Goal: Task Accomplishment & Management: Use online tool/utility

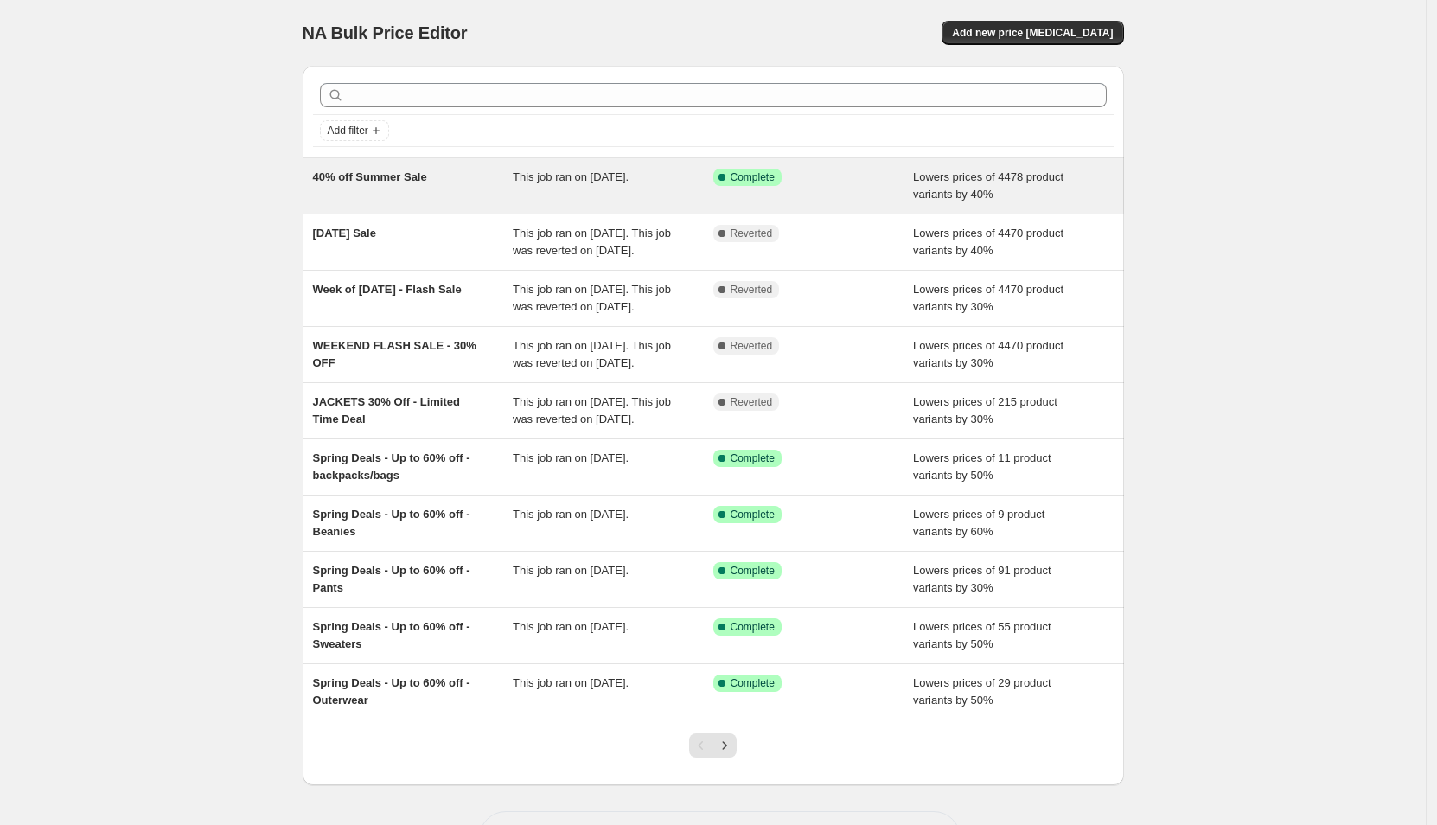
click at [383, 180] on span "40% off Summer Sale" at bounding box center [370, 176] width 114 height 13
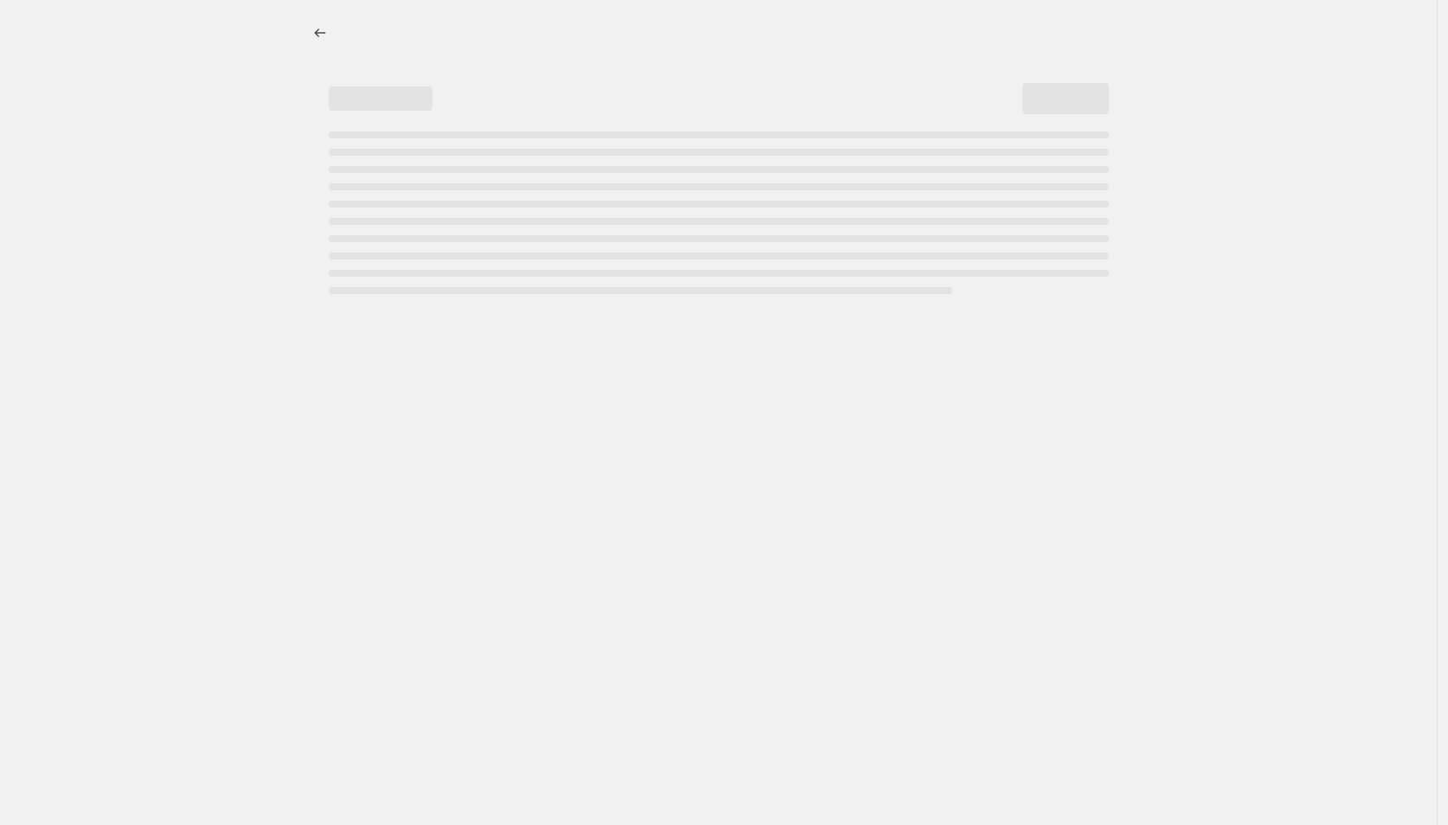
select select "percentage"
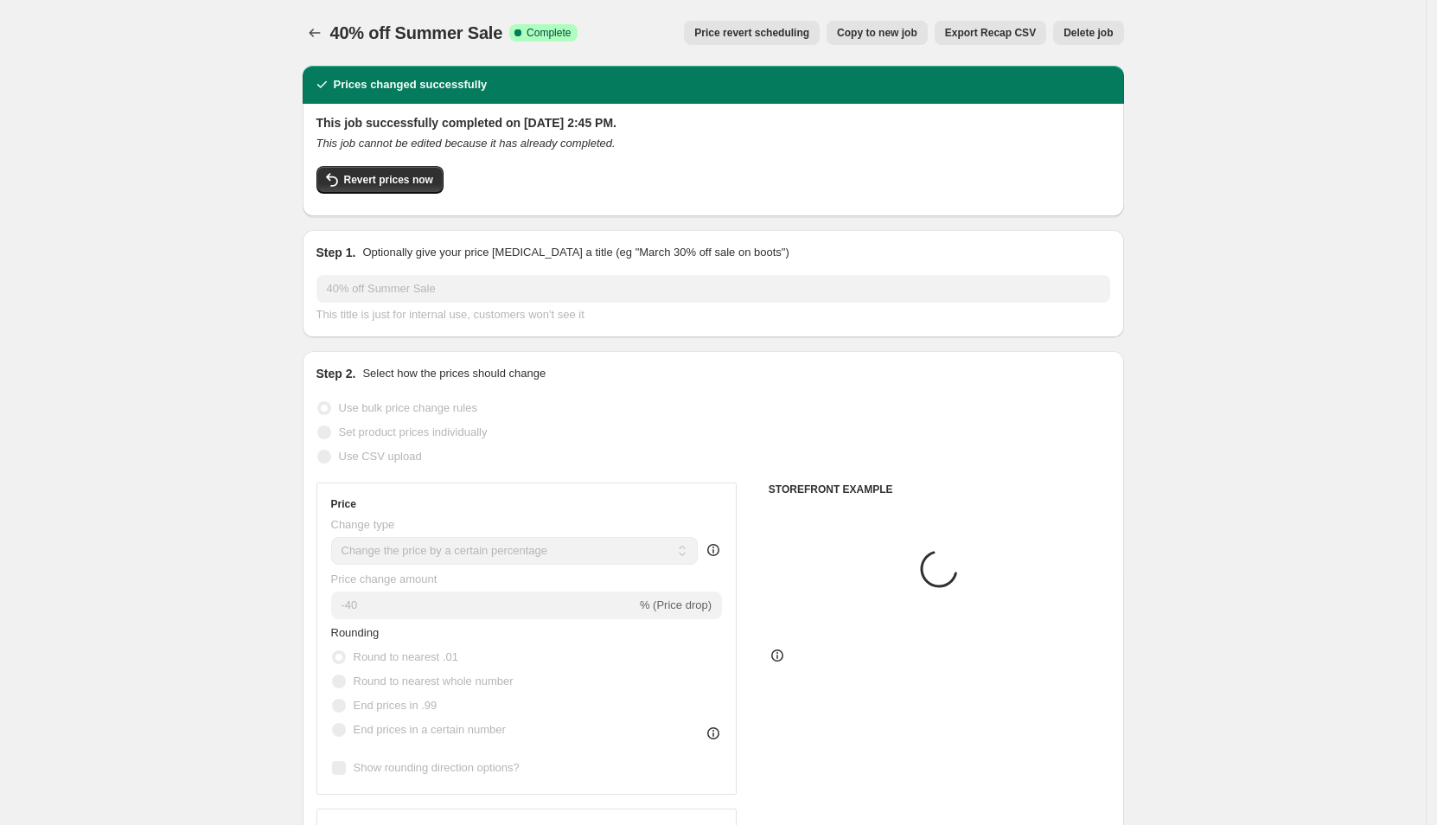
select select "collection"
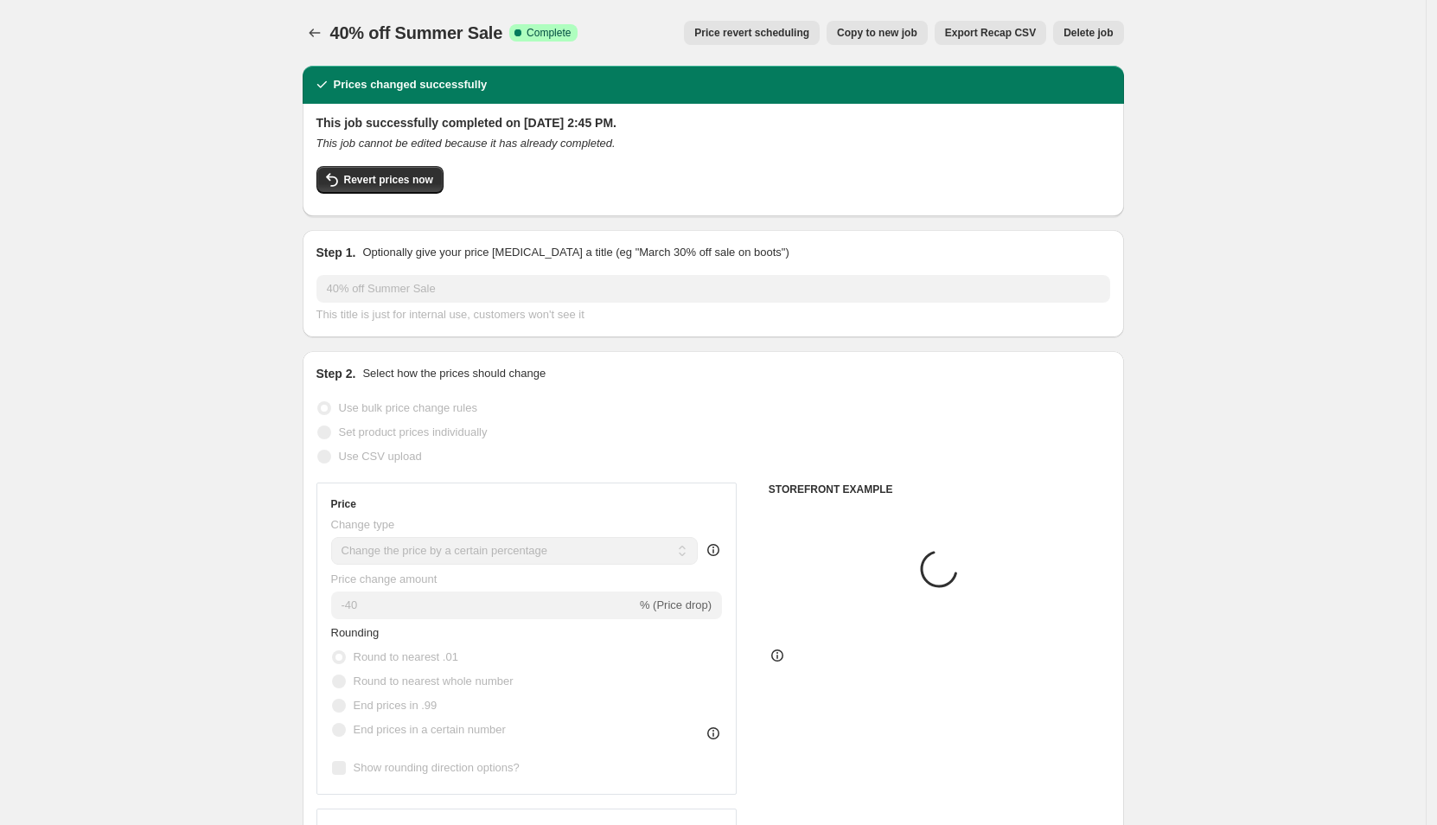
select select "collection"
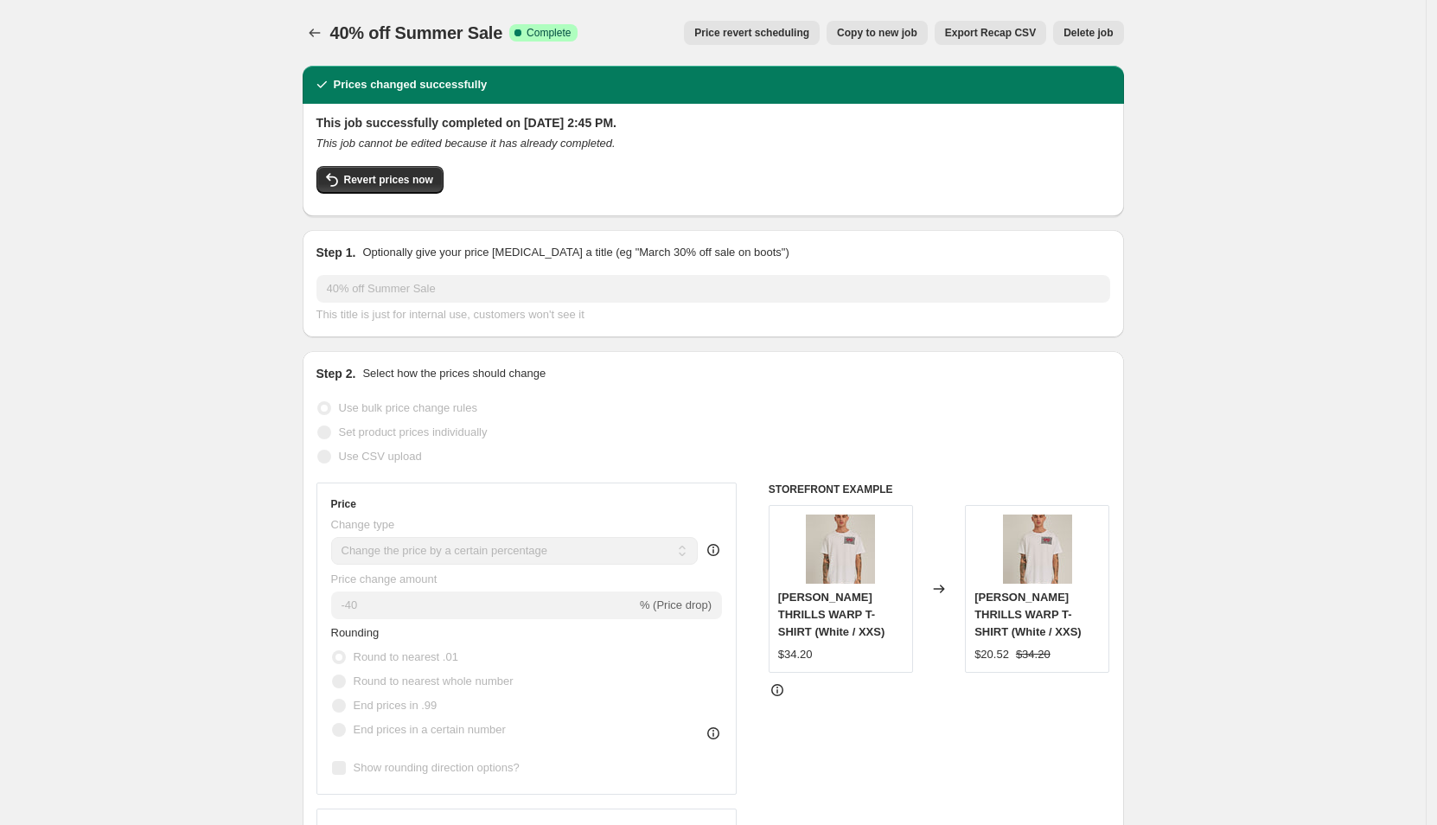
click at [774, 35] on span "Price revert scheduling" at bounding box center [751, 33] width 115 height 14
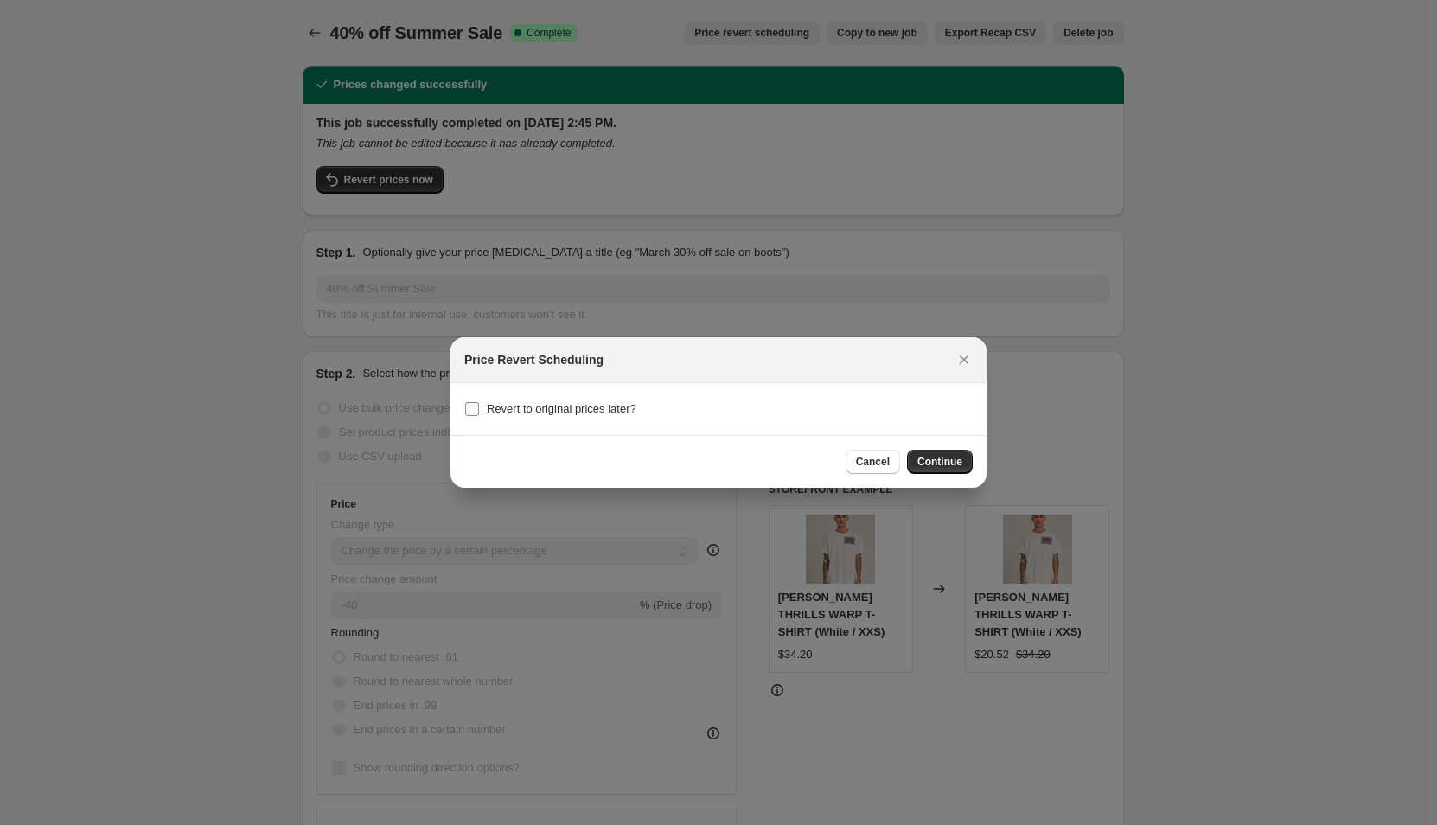
click at [580, 408] on span "Revert to original prices later?" at bounding box center [562, 408] width 150 height 13
click at [479, 408] on input "Revert to original prices later?" at bounding box center [472, 409] width 14 height 14
checkbox input "true"
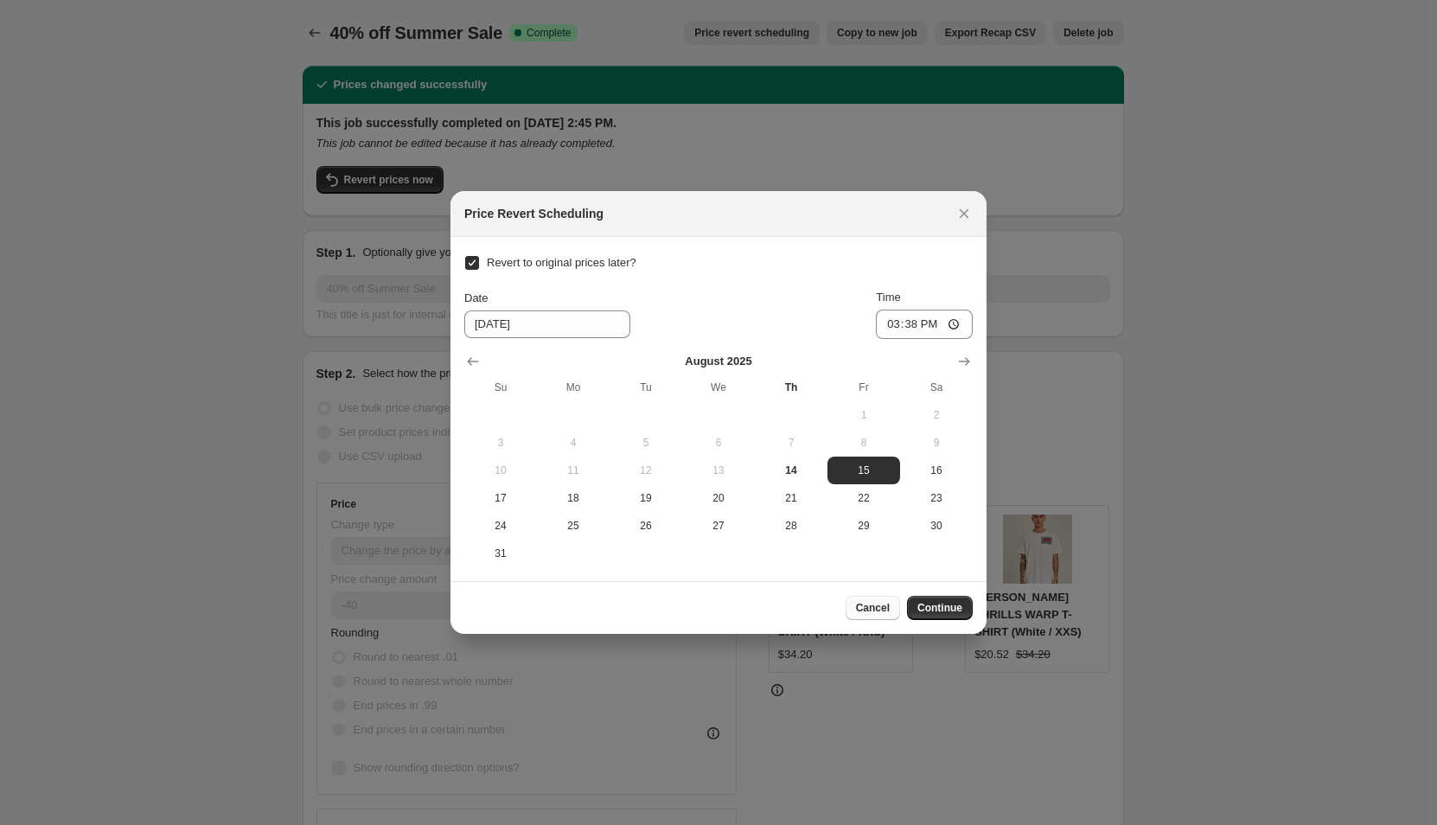
click at [885, 608] on span "Cancel" at bounding box center [873, 608] width 34 height 14
checkbox input "false"
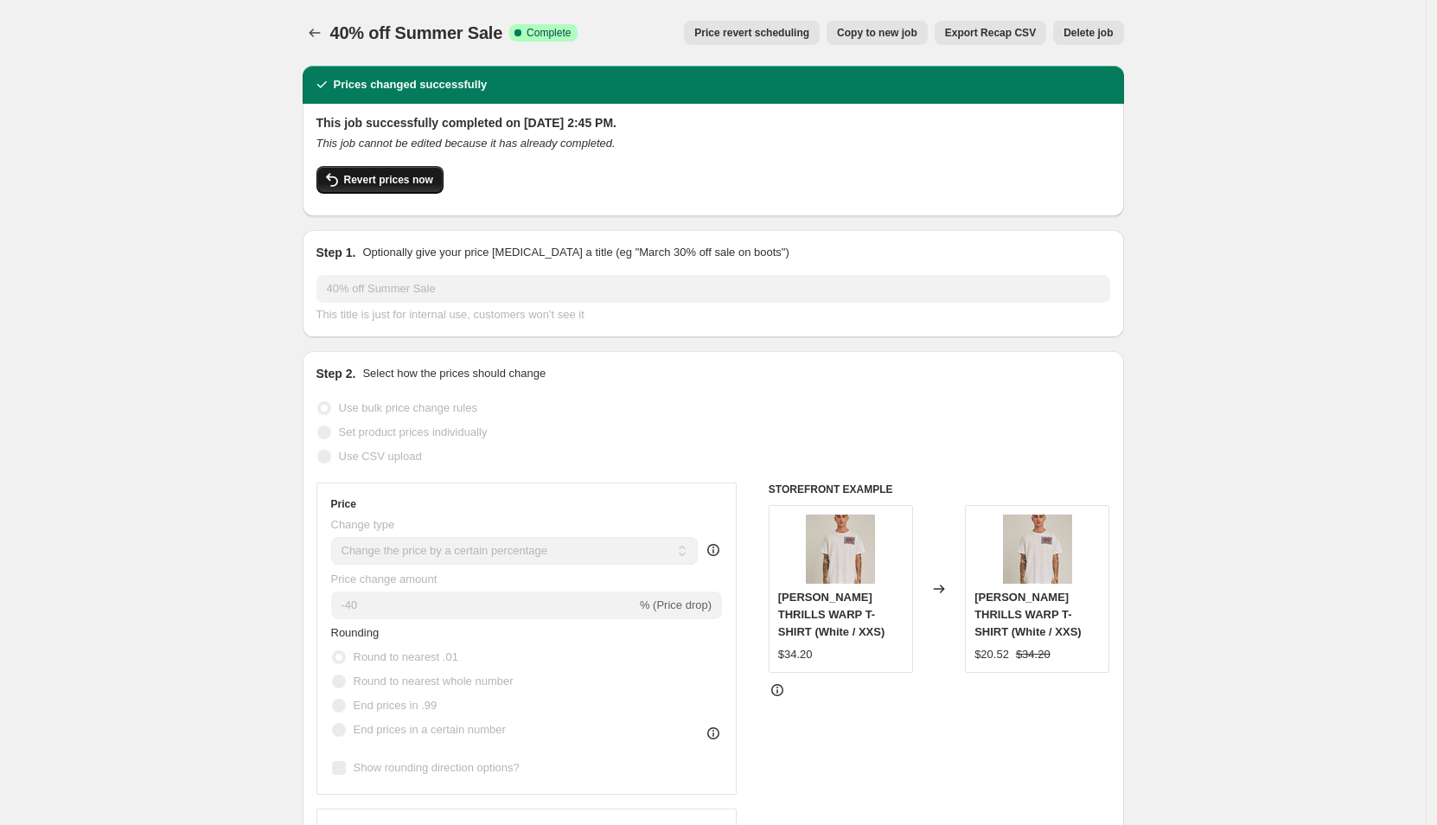
click at [440, 182] on button "Revert prices now" at bounding box center [380, 180] width 127 height 28
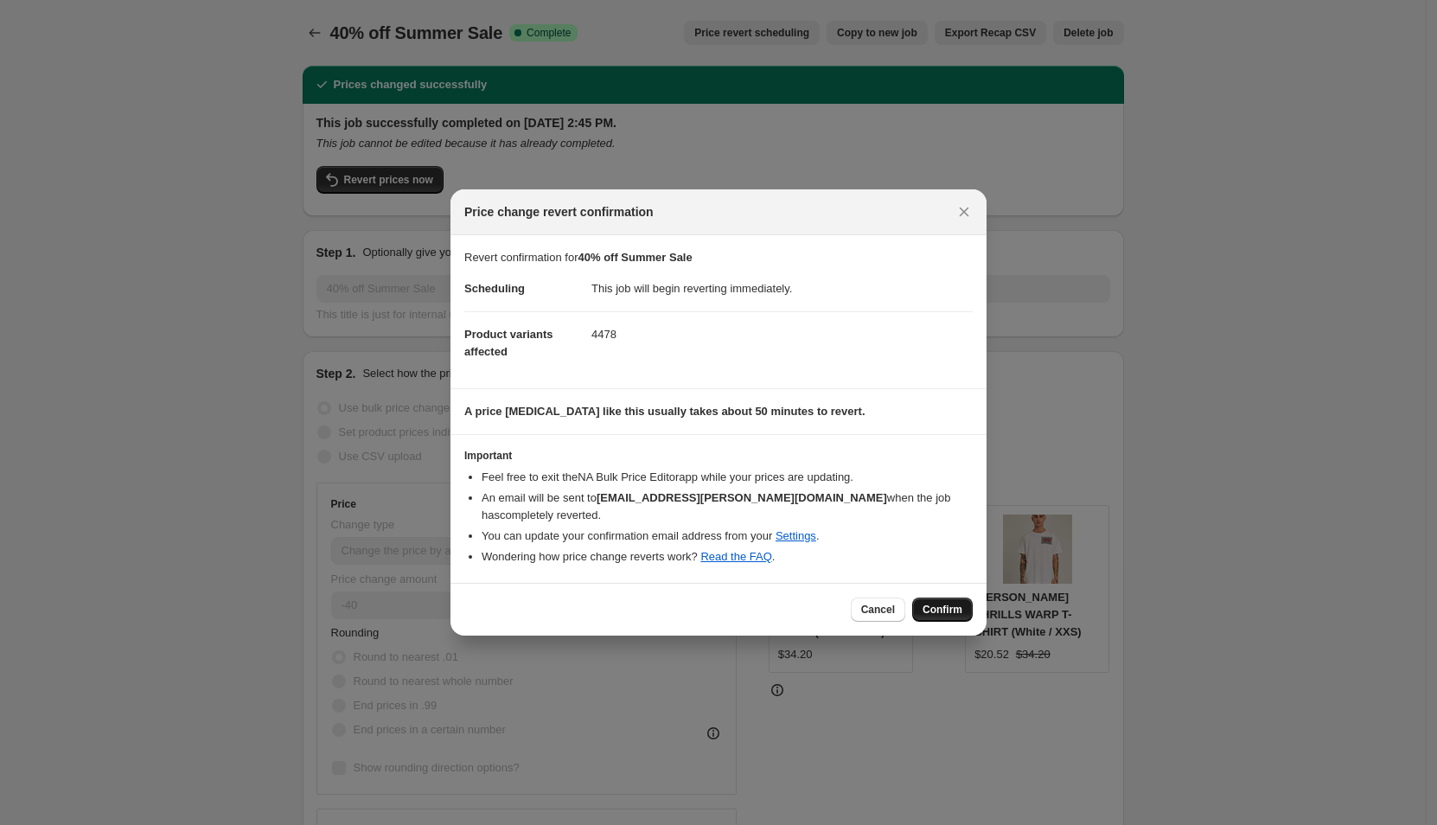
click at [943, 603] on span "Confirm" at bounding box center [943, 610] width 40 height 14
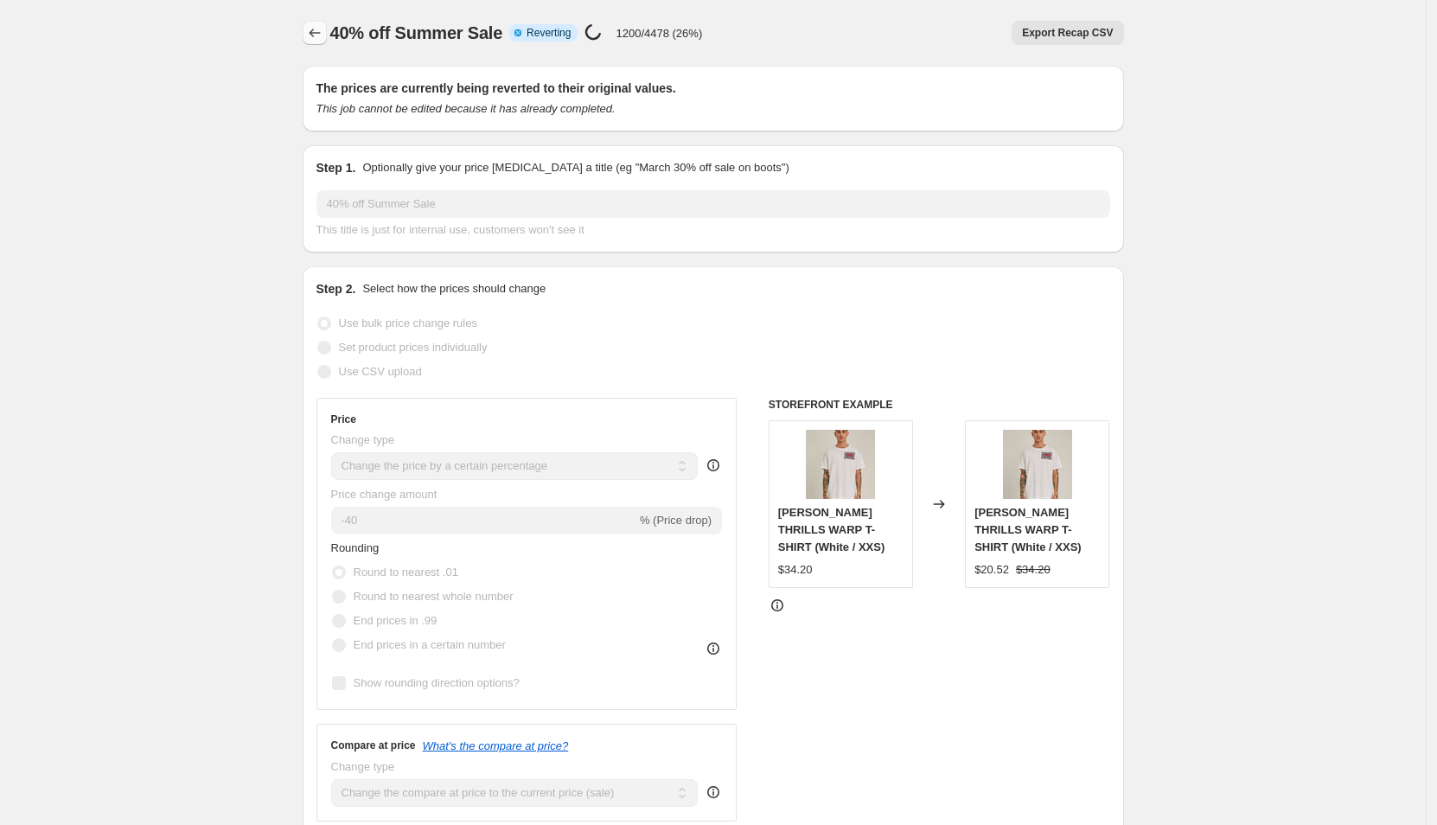
click at [312, 32] on icon "Price change jobs" at bounding box center [314, 32] width 17 height 17
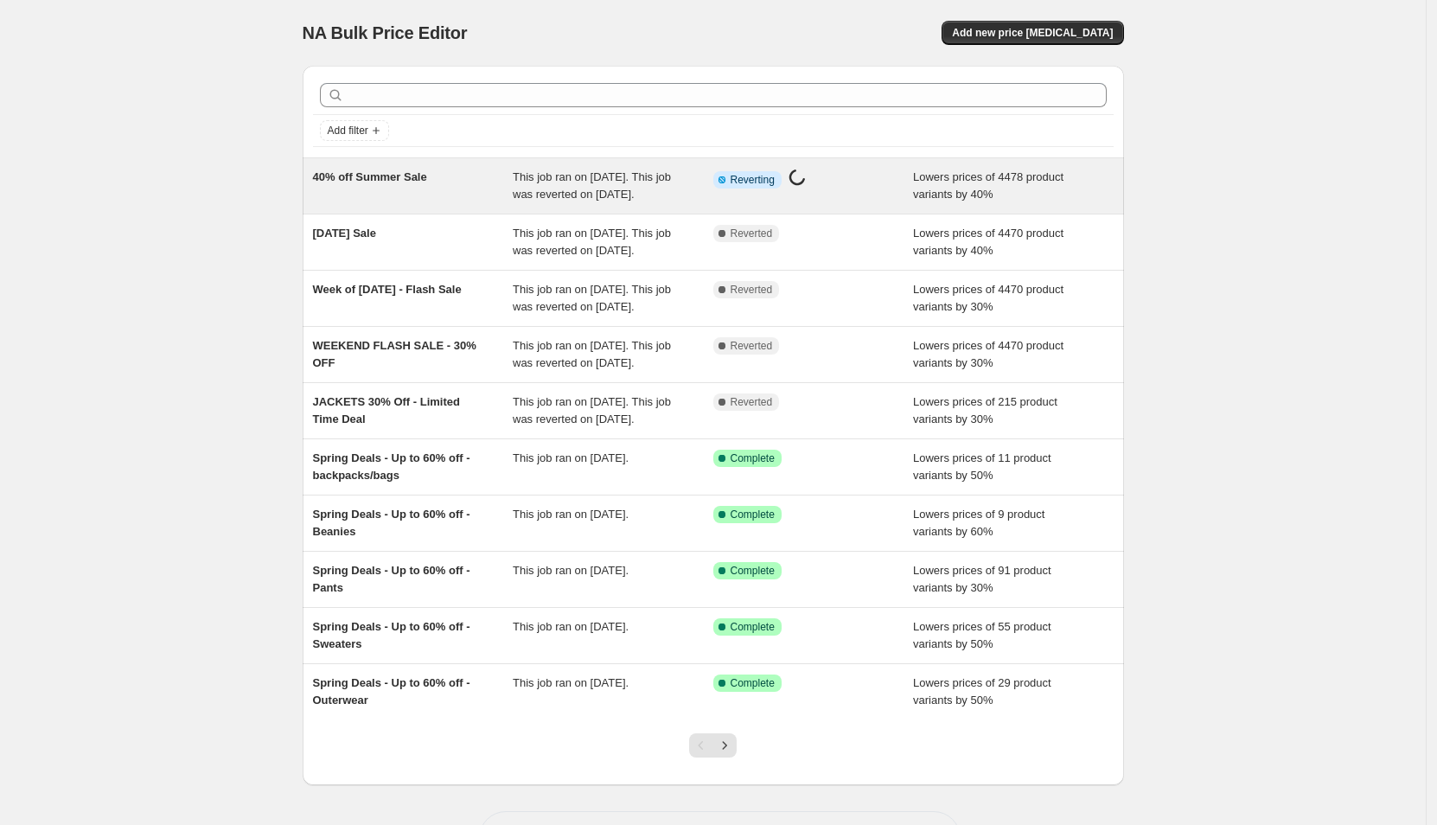
click at [420, 202] on div "40% off Summer Sale" at bounding box center [413, 186] width 201 height 35
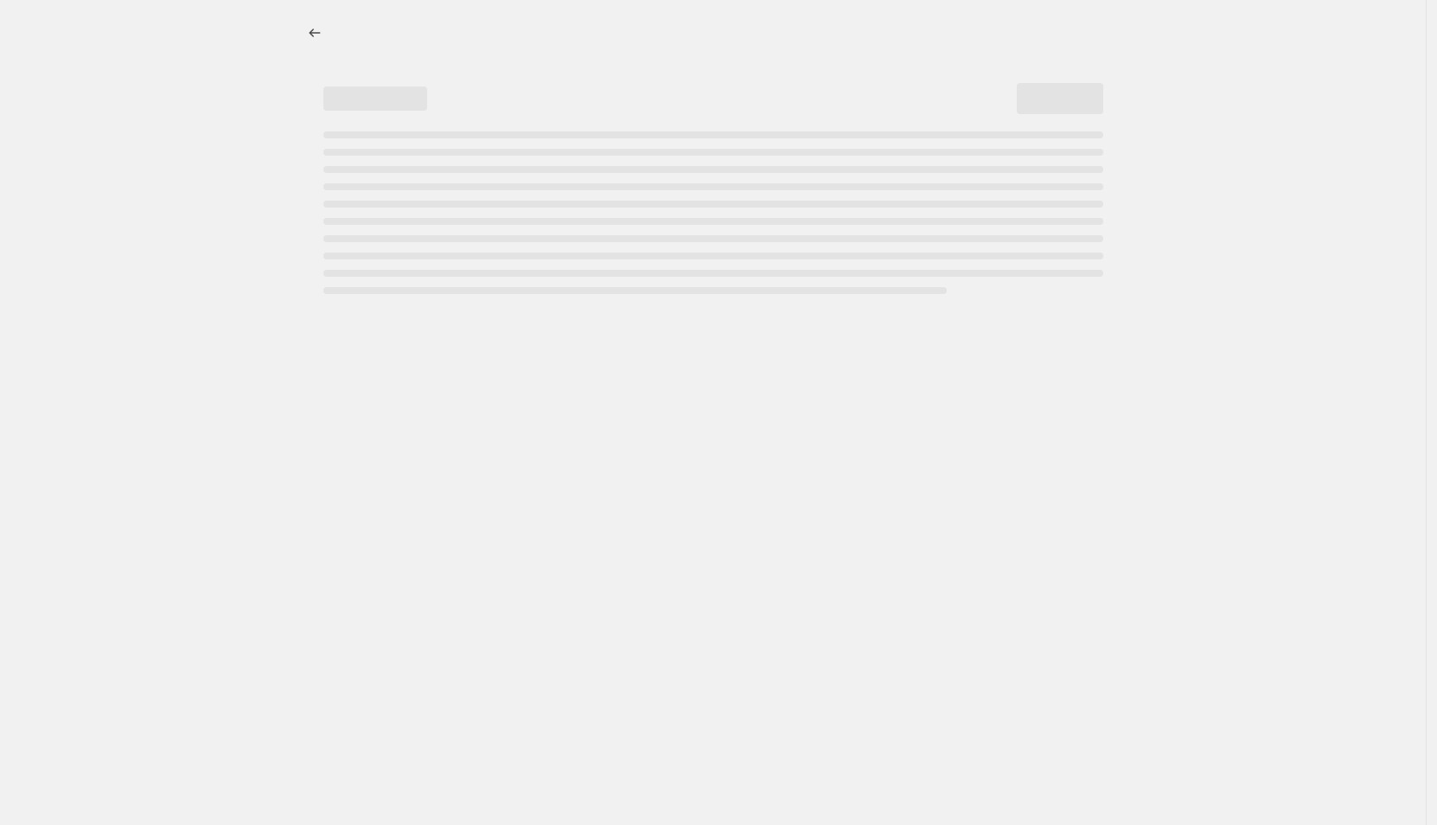
select select "percentage"
select select "collection"
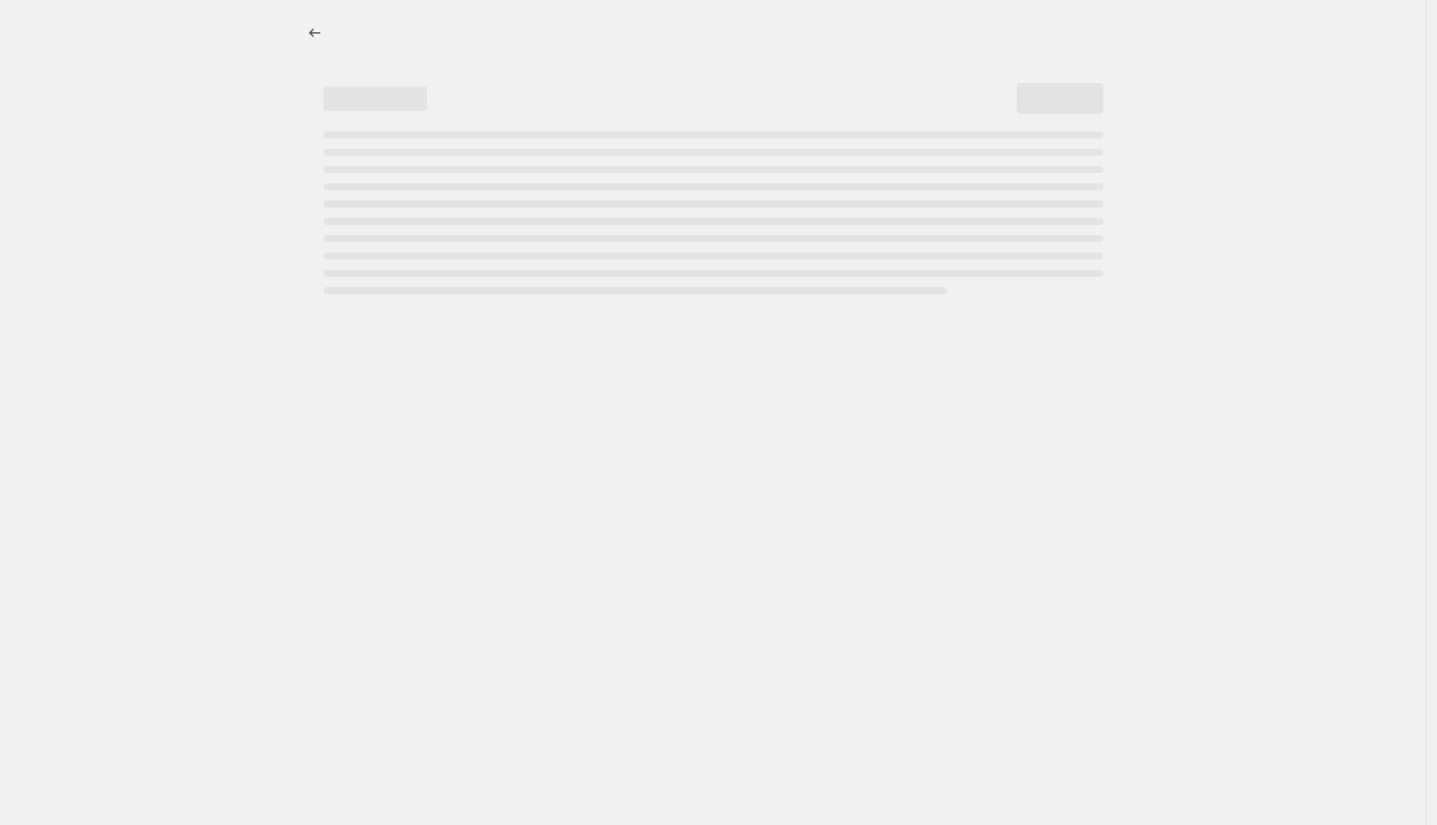
select select "collection"
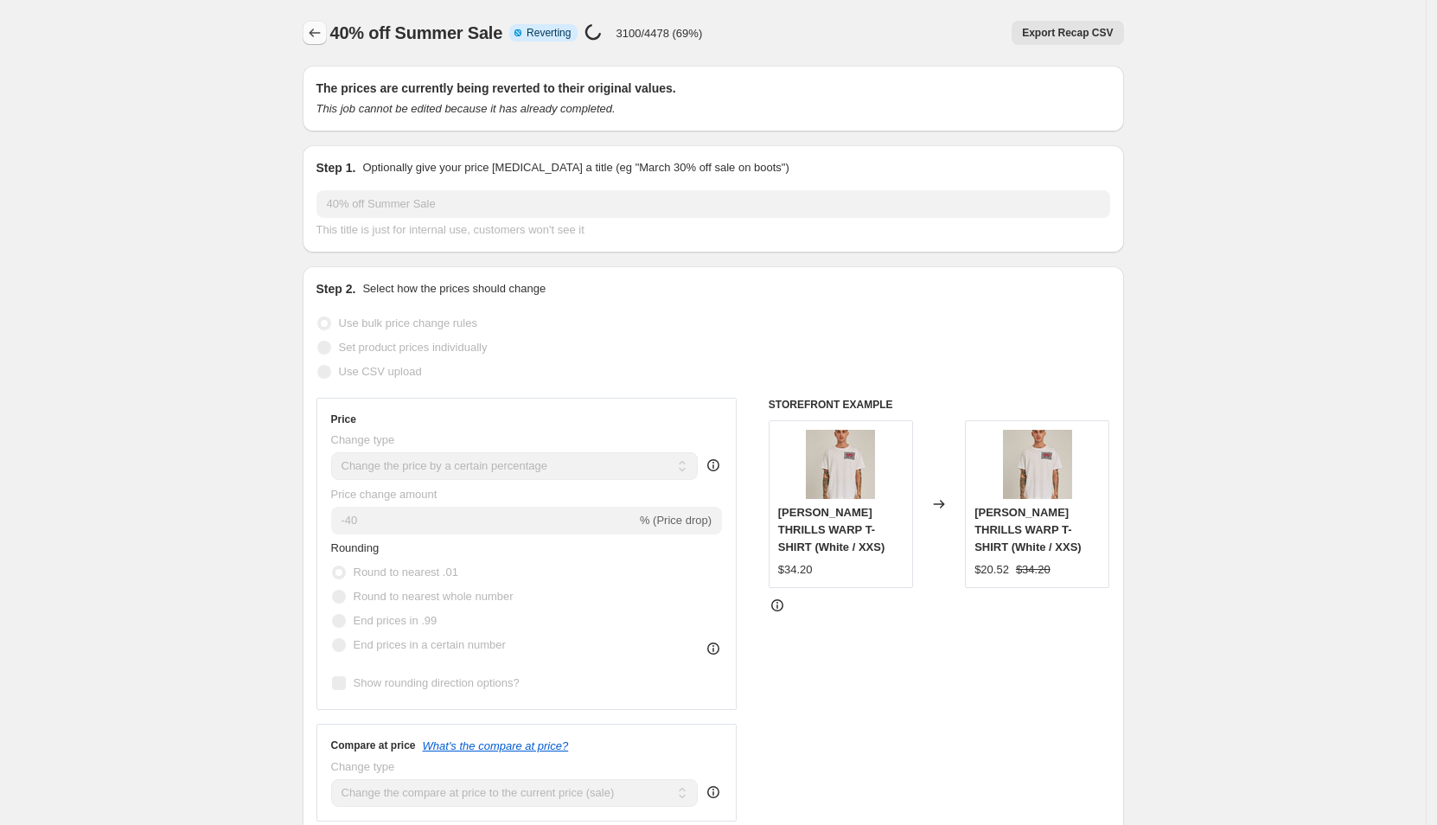
click at [323, 30] on icon "Price change jobs" at bounding box center [314, 32] width 17 height 17
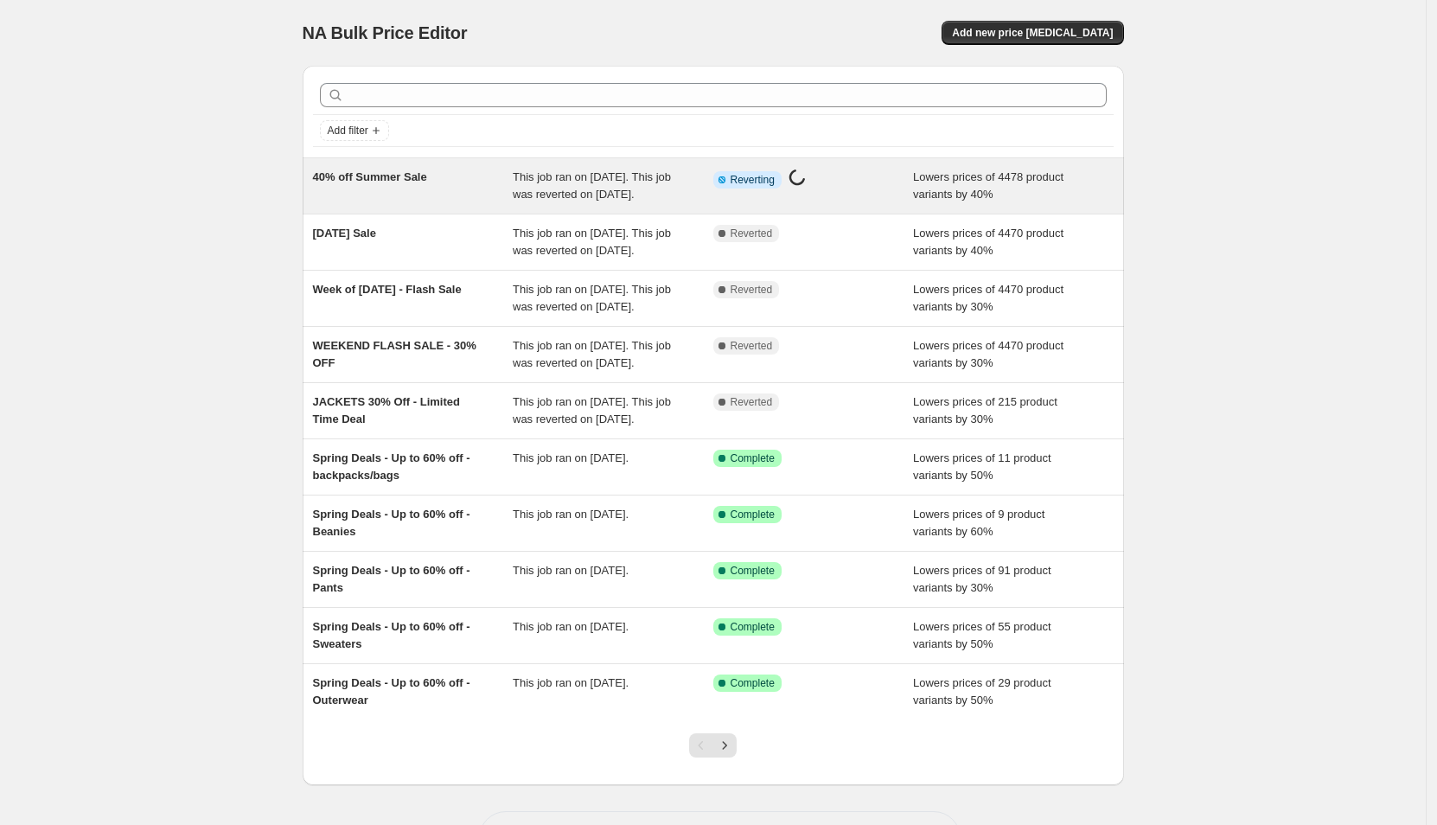
click at [418, 188] on div "40% off Summer Sale" at bounding box center [413, 186] width 201 height 35
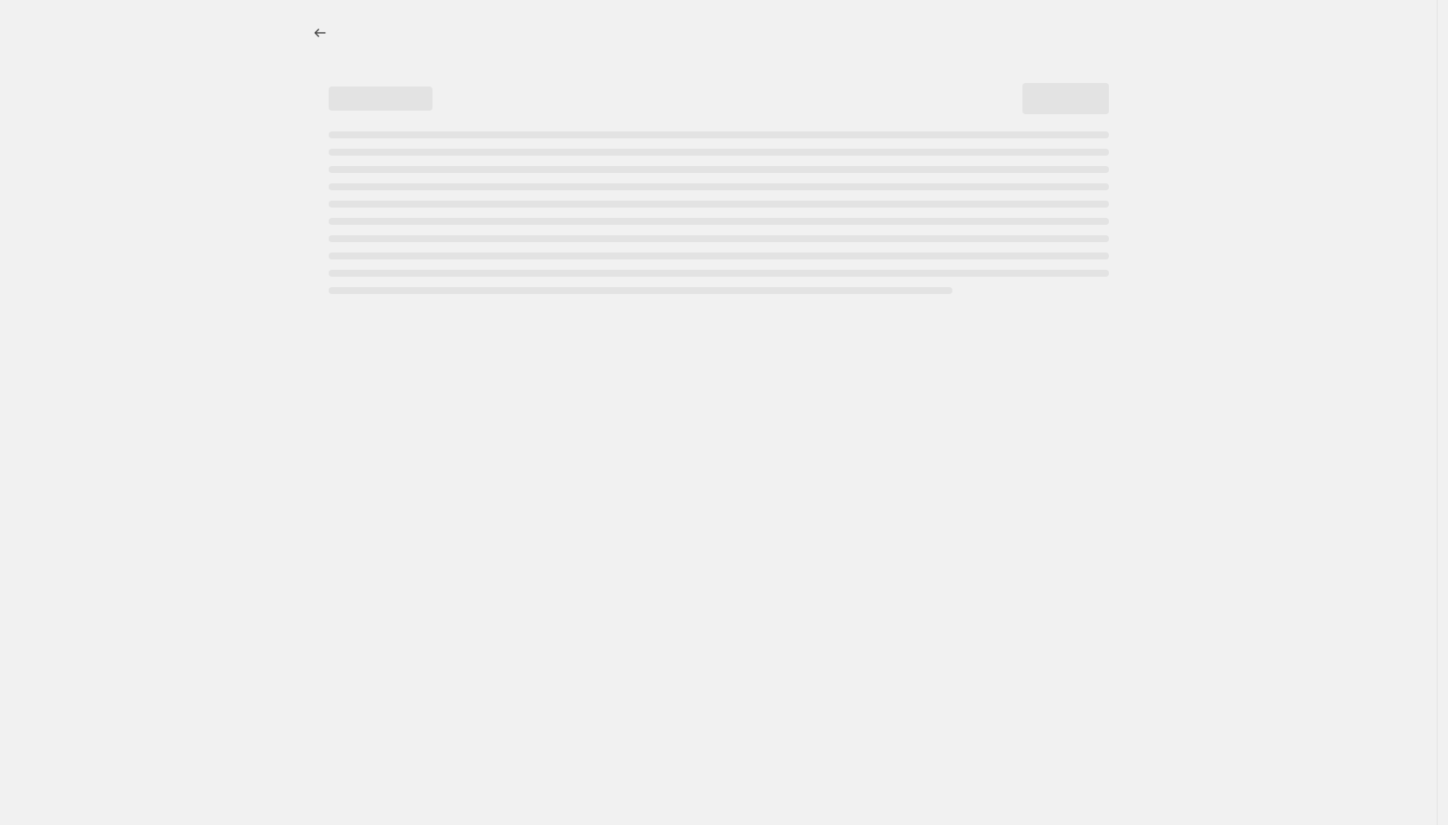
select select "percentage"
select select "collection"
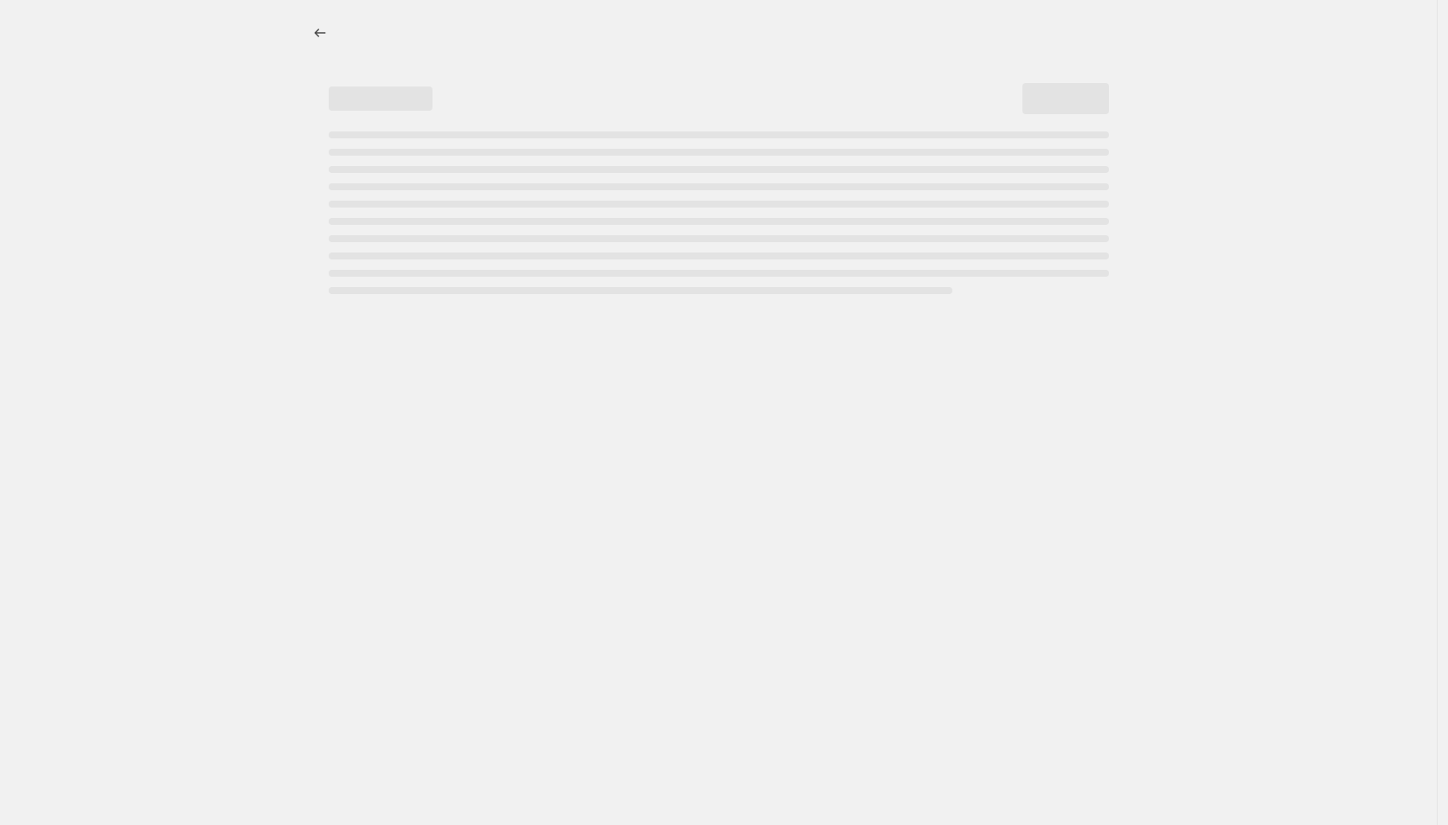
select select "collection"
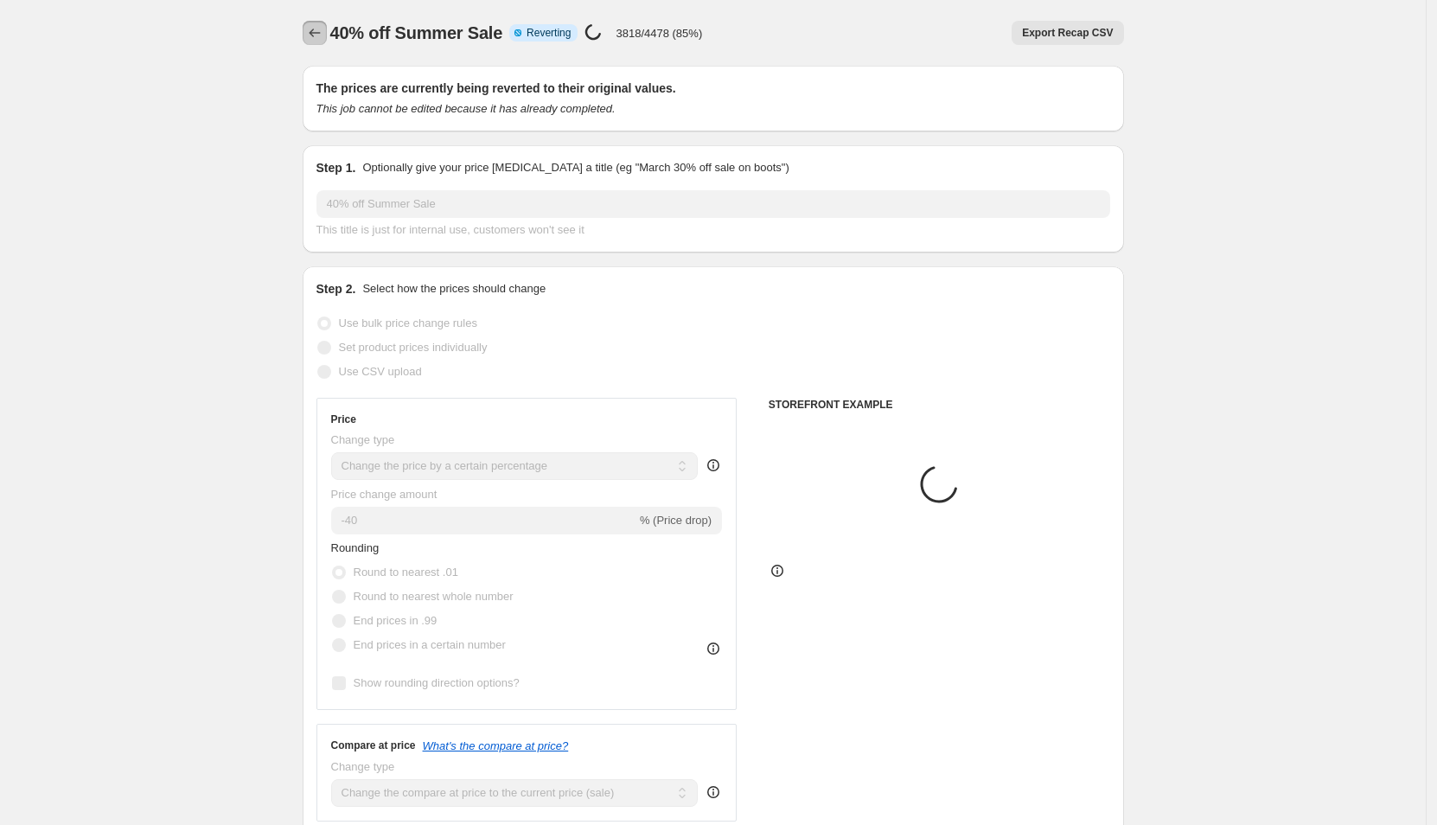
click at [311, 35] on icon "Price change jobs" at bounding box center [314, 32] width 17 height 17
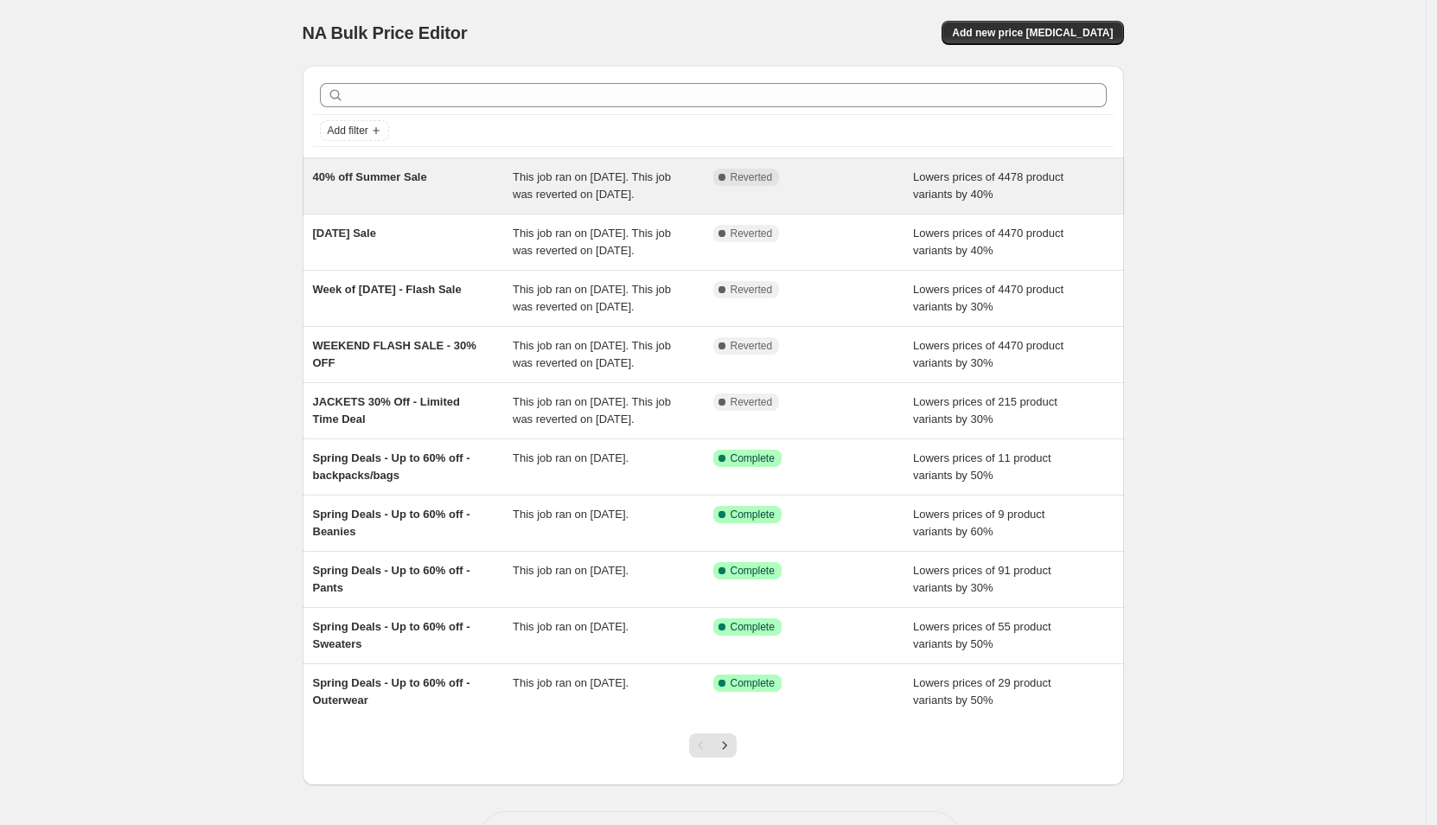
click at [511, 175] on div "40% off Summer Sale" at bounding box center [413, 186] width 201 height 35
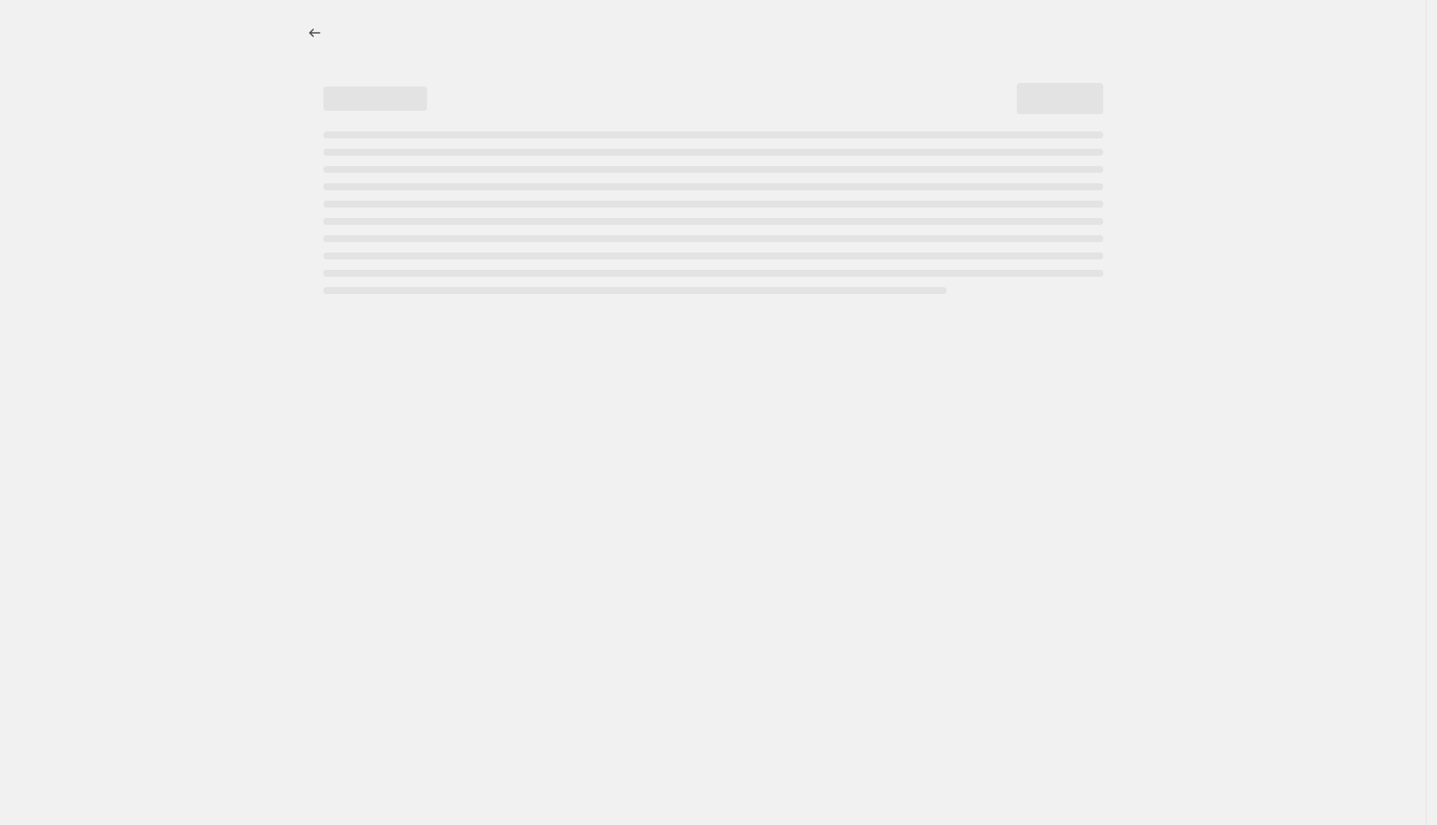
select select "percentage"
select select "collection"
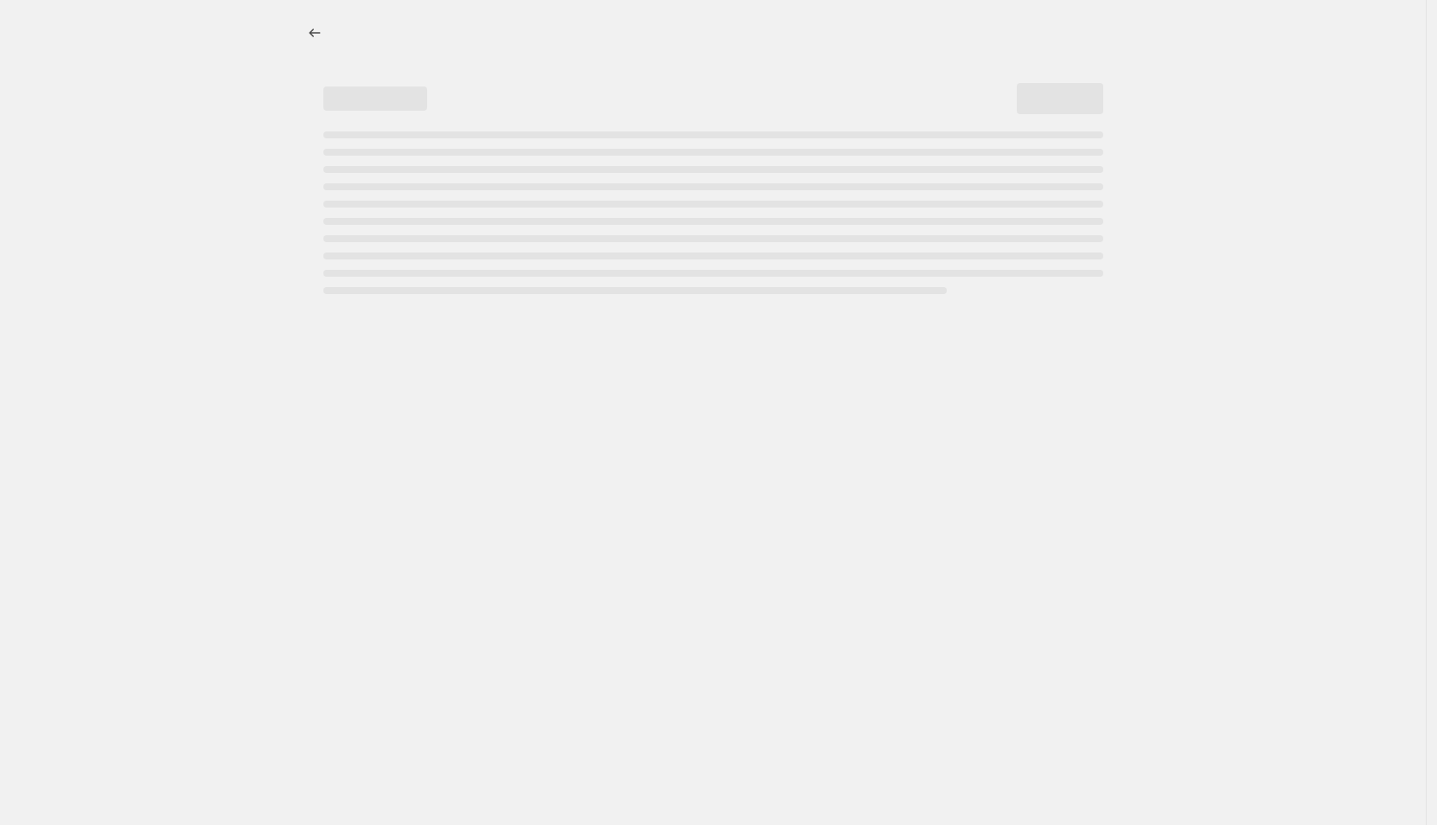
select select "collection"
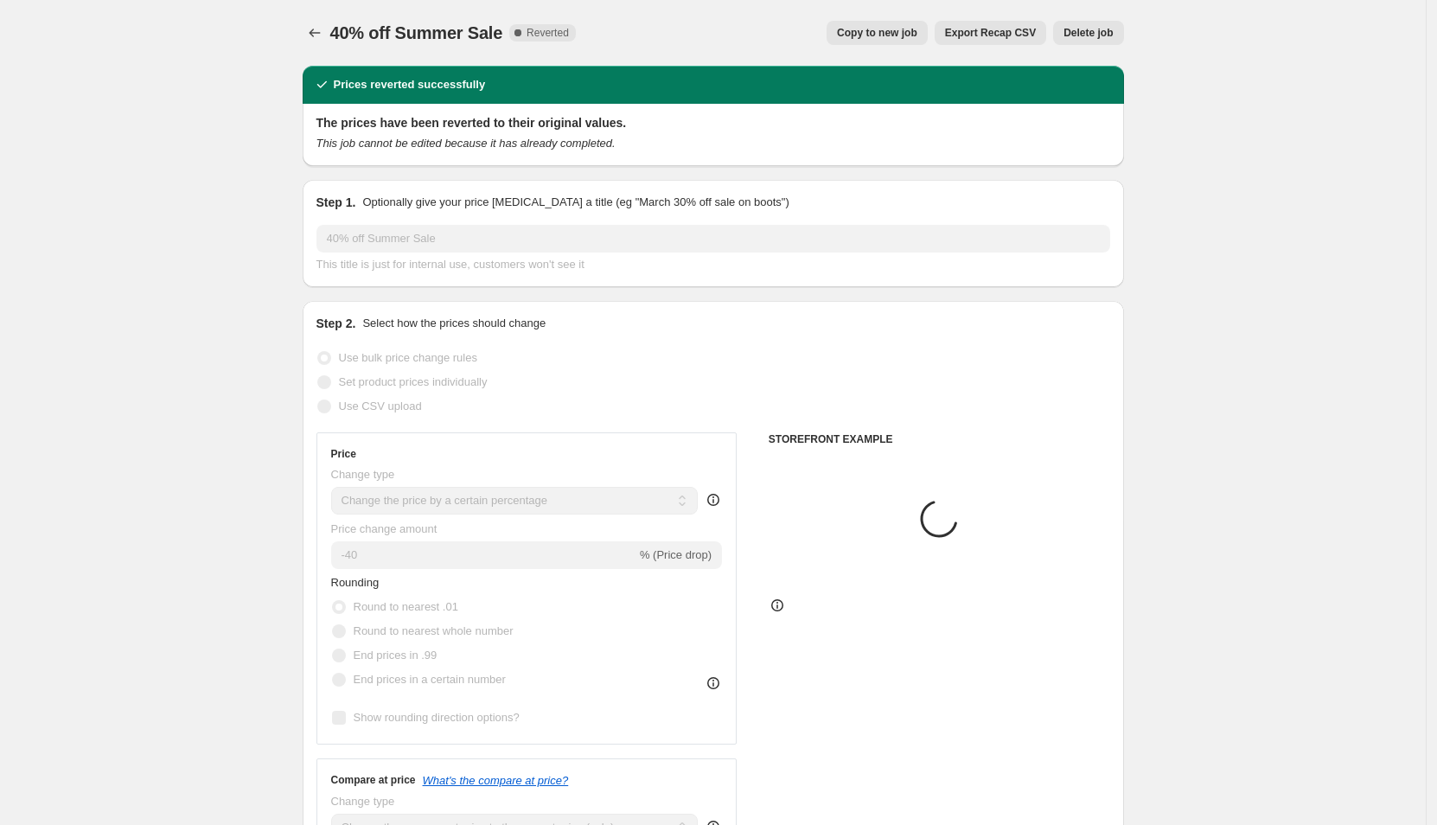
click at [880, 27] on span "Copy to new job" at bounding box center [877, 33] width 80 height 14
select select "percentage"
select select "collection"
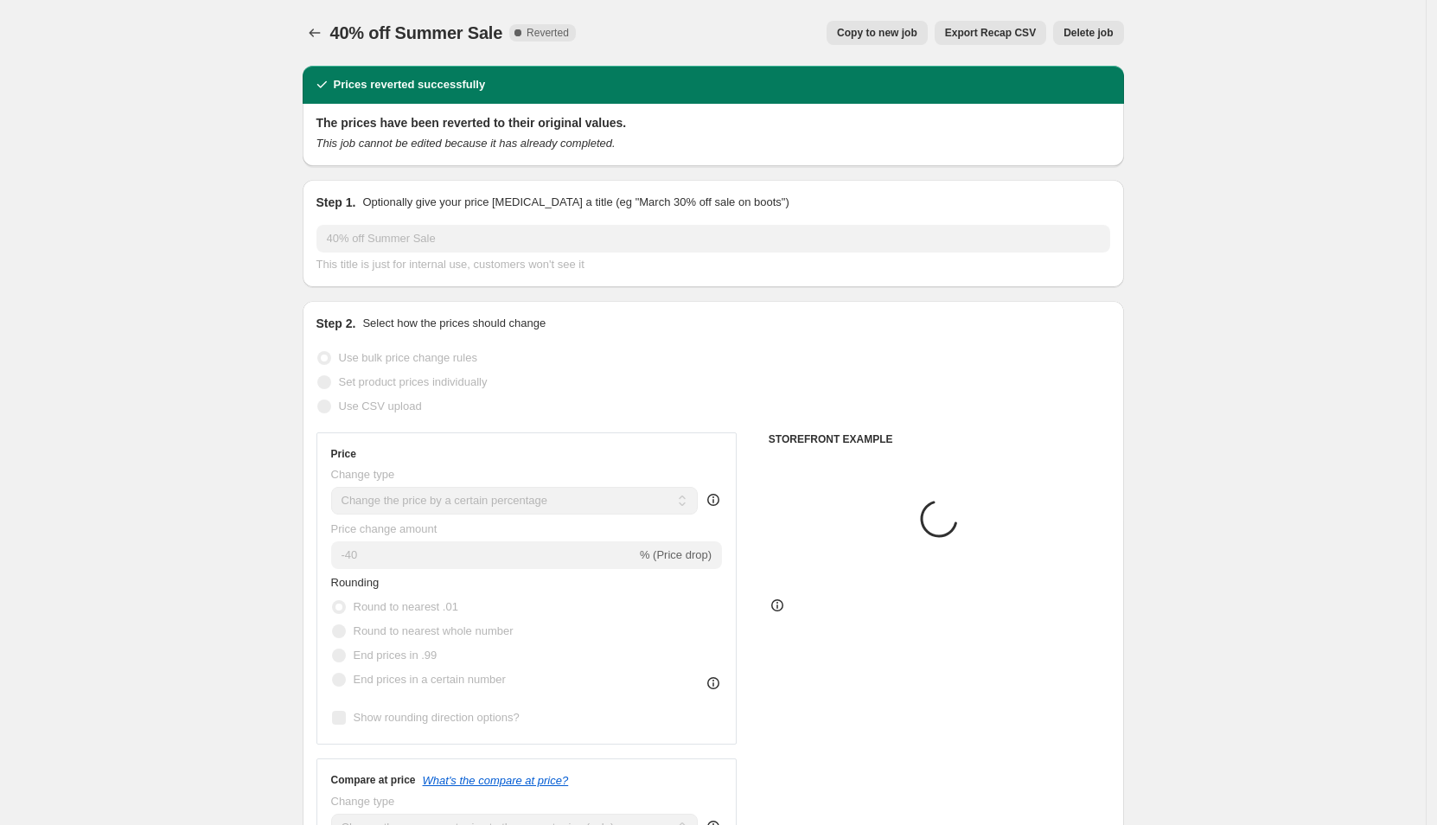
select select "collection"
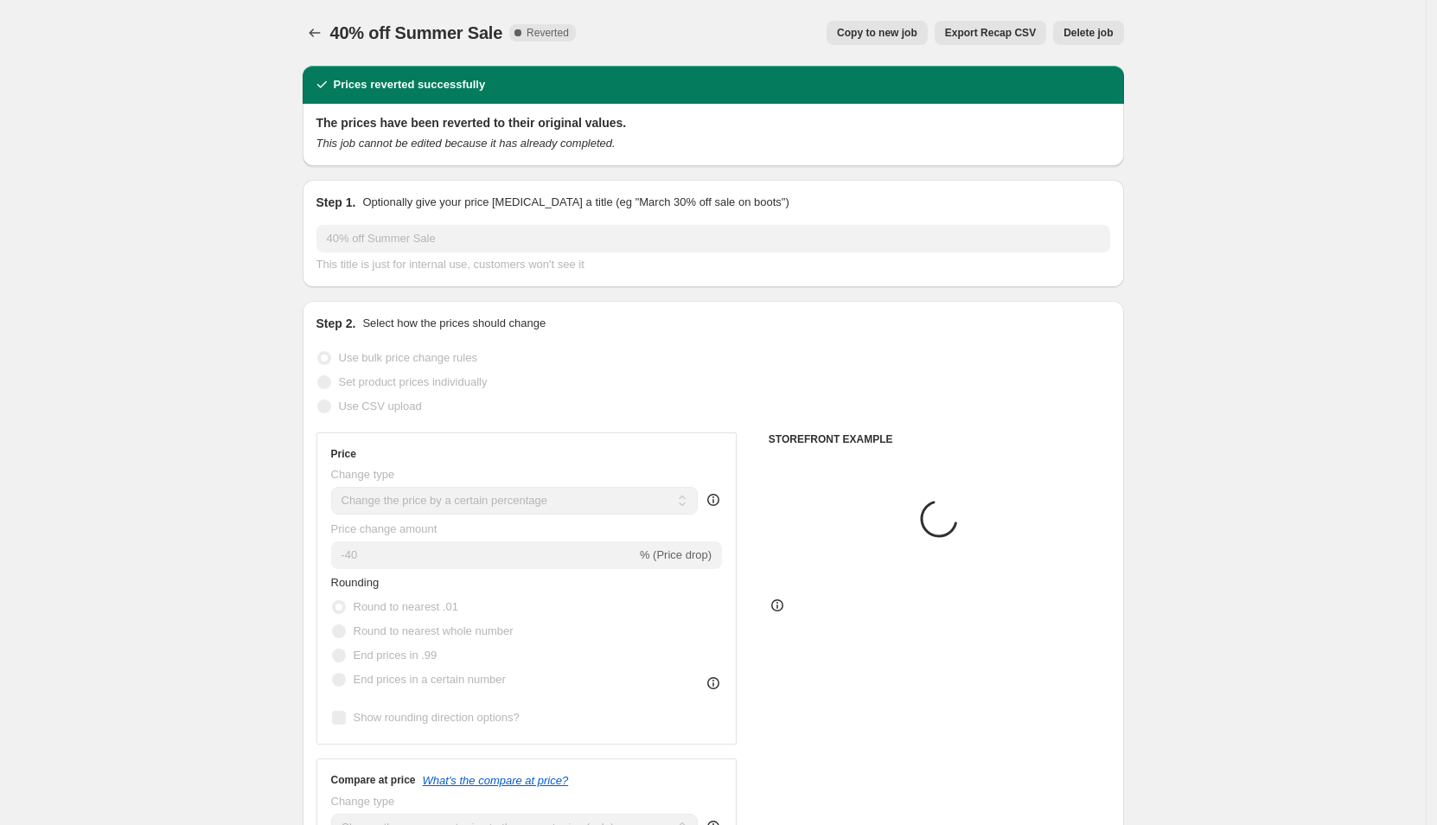
select select "collection"
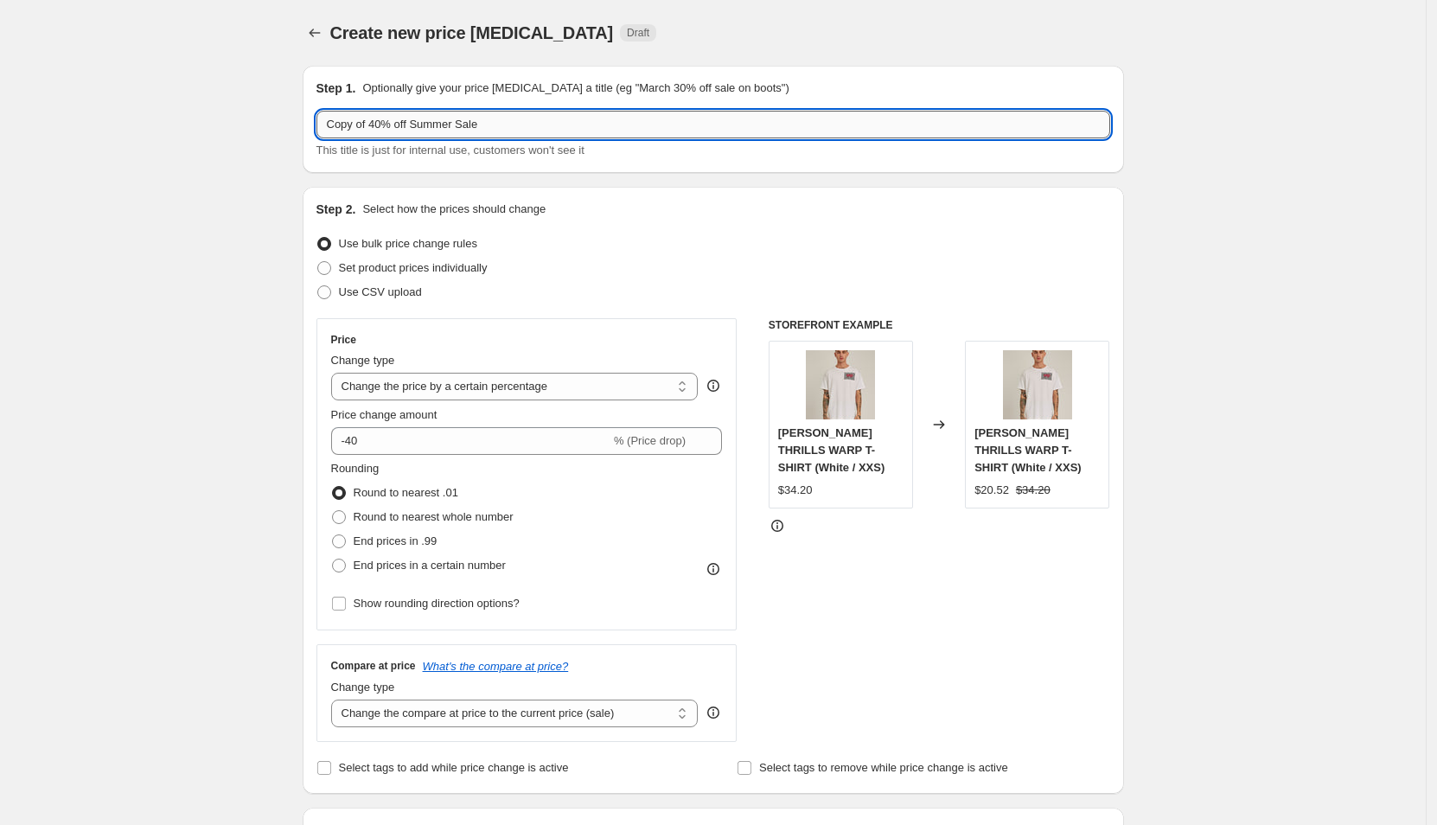
click at [389, 125] on input "Copy of 40% off Summer Sale" at bounding box center [714, 125] width 794 height 28
click at [378, 123] on input "Copy of 40% off Summer Sale" at bounding box center [714, 125] width 794 height 28
drag, startPoint x: 381, startPoint y: 124, endPoint x: 276, endPoint y: 123, distance: 104.6
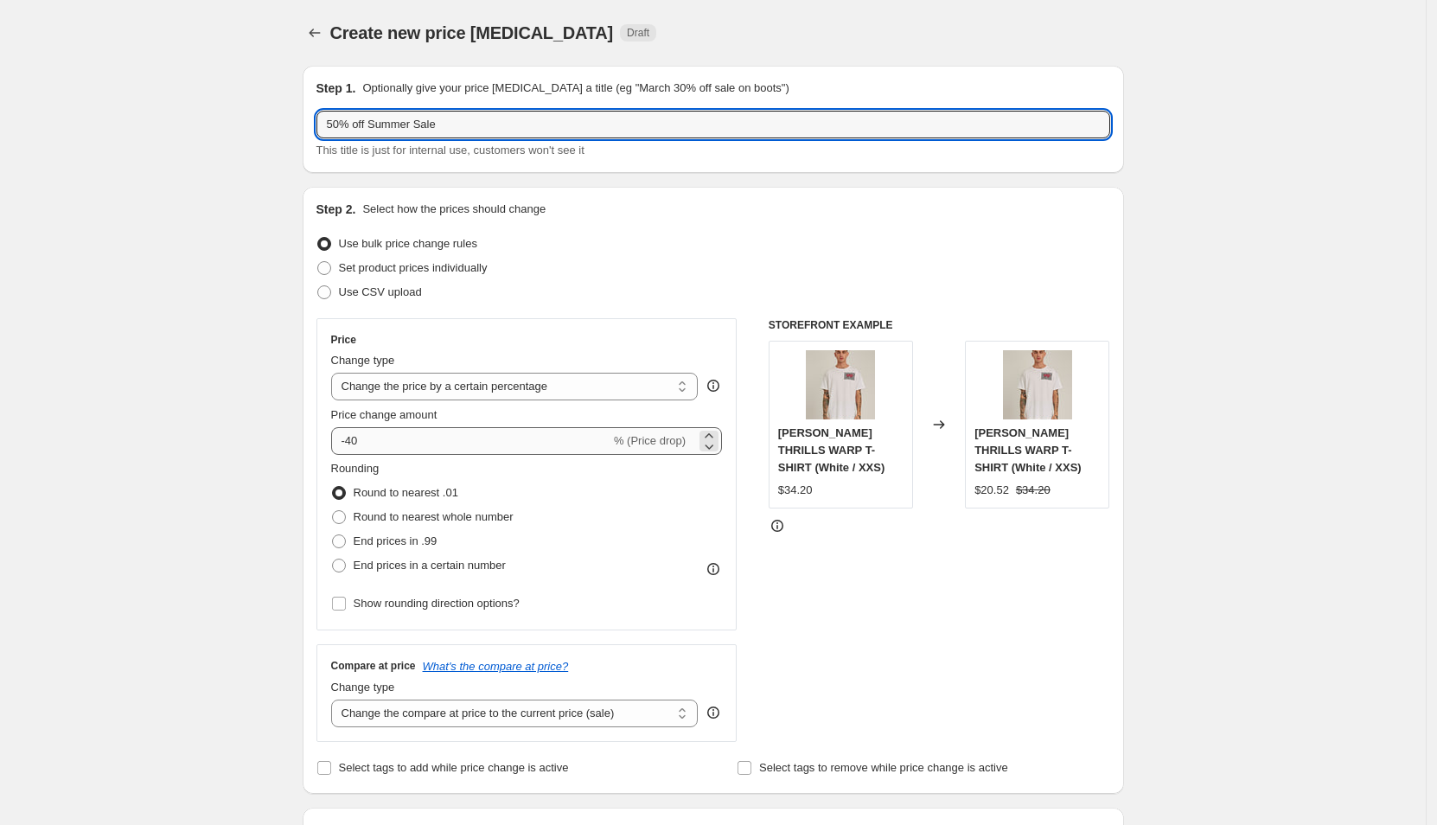
type input "50% off Summer Sale"
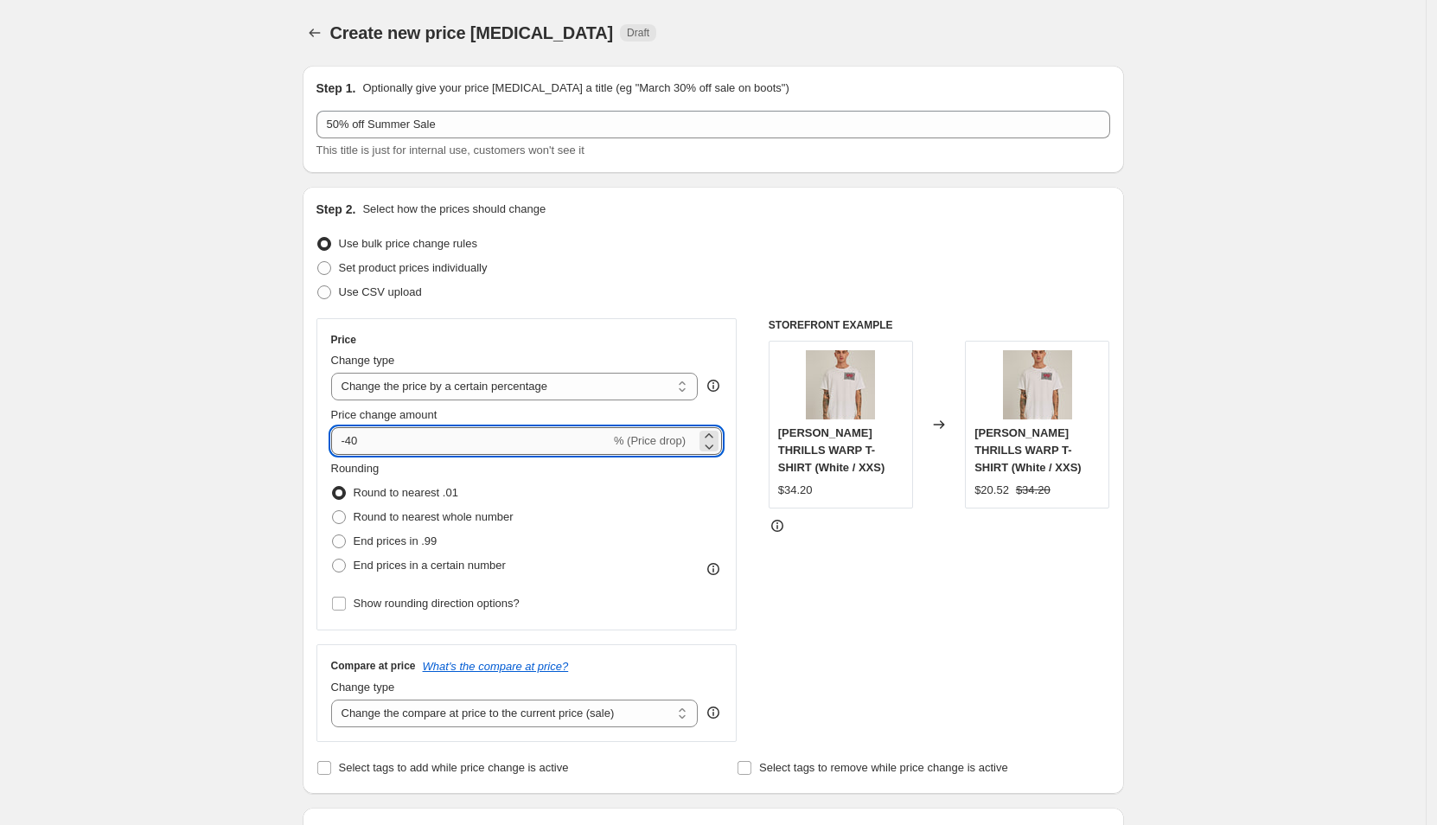
click at [356, 436] on input "-40" at bounding box center [470, 441] width 279 height 28
type input "-64"
click at [793, 579] on div "STOREFRONT EXAMPLE MASON THRILLS WARP T-SHIRT (White / XXS) $34.20 Changed to M…" at bounding box center [940, 530] width 342 height 424
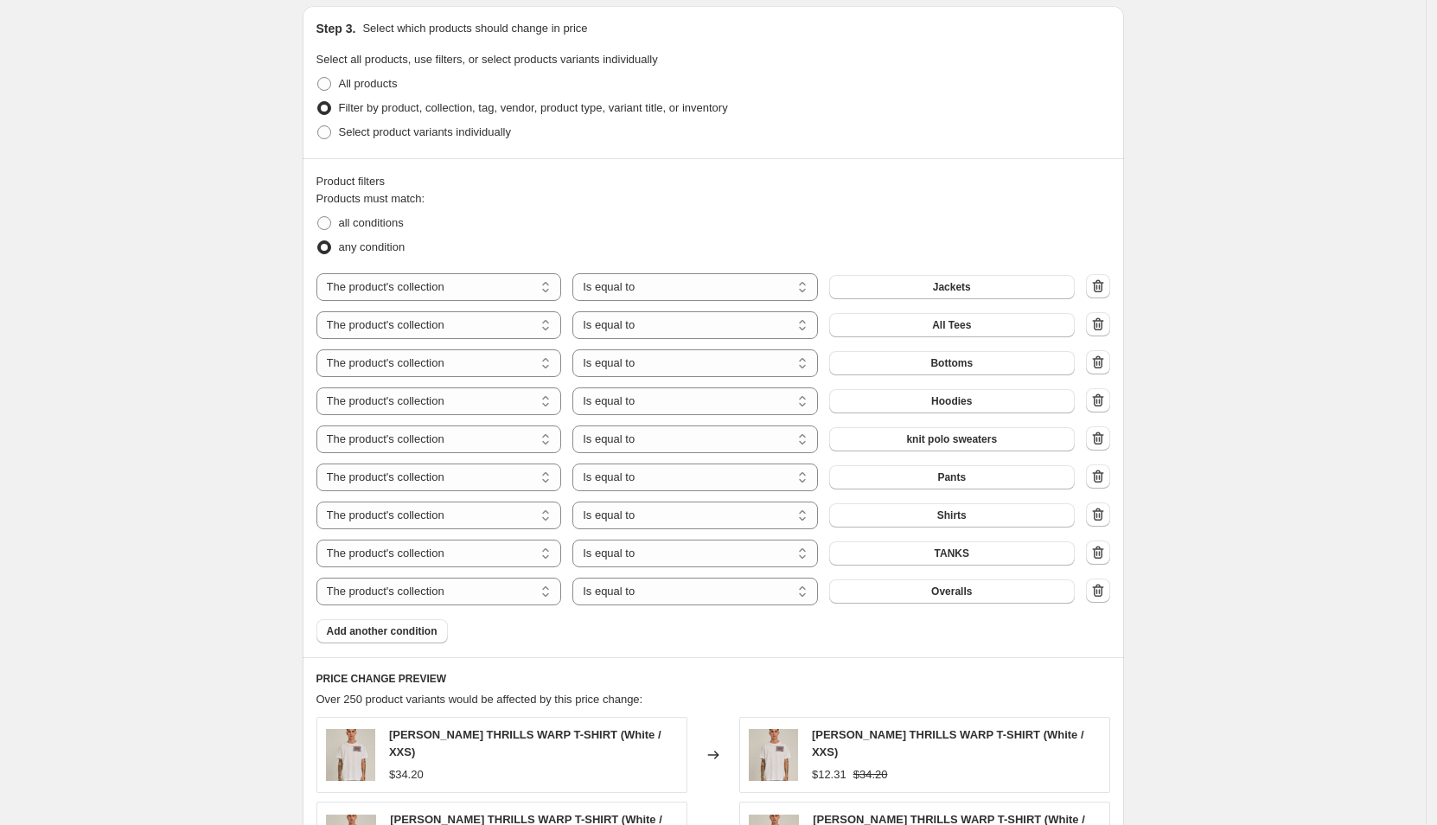
scroll to position [846, 0]
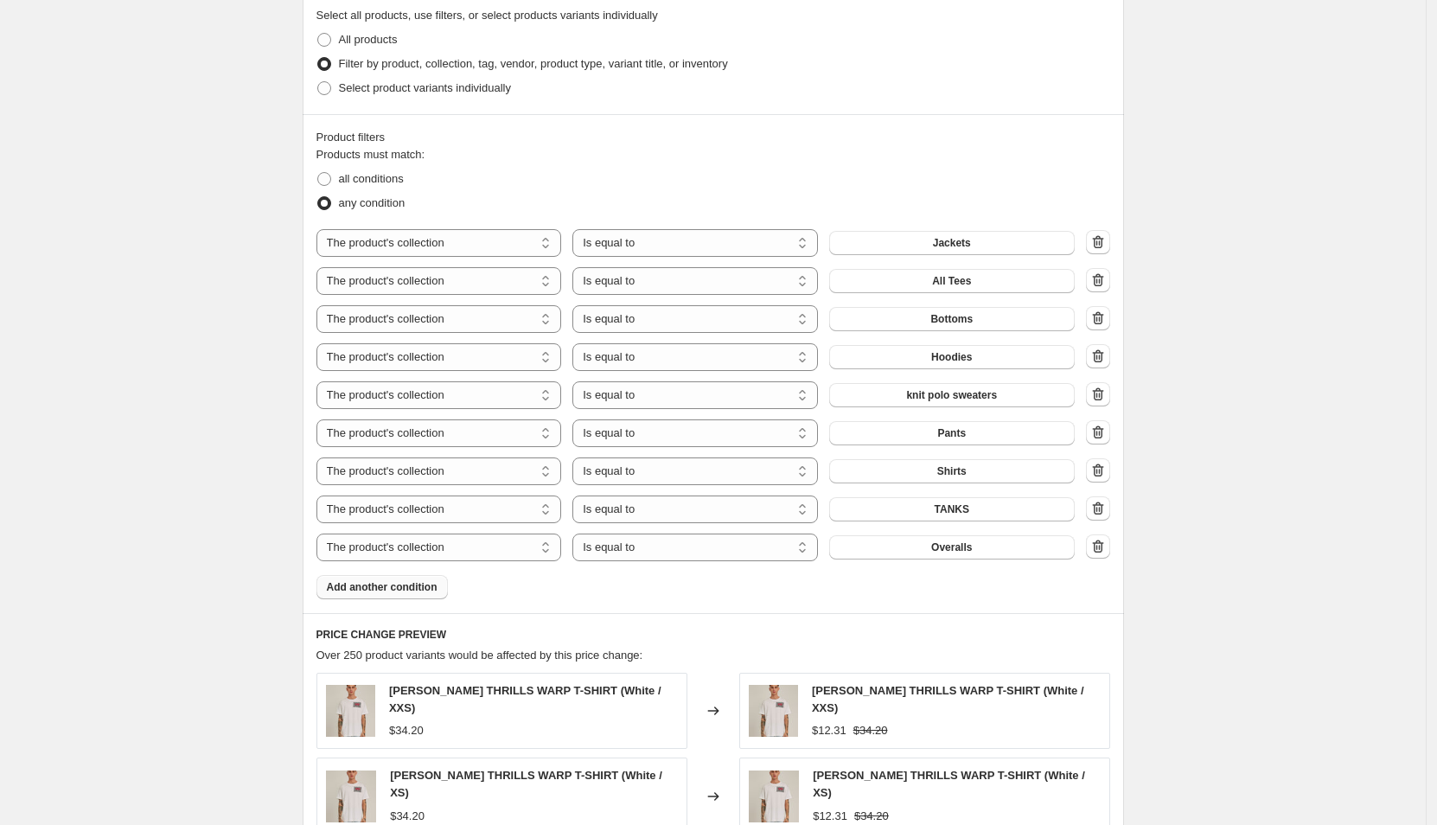
click at [389, 580] on span "Add another condition" at bounding box center [382, 587] width 111 height 14
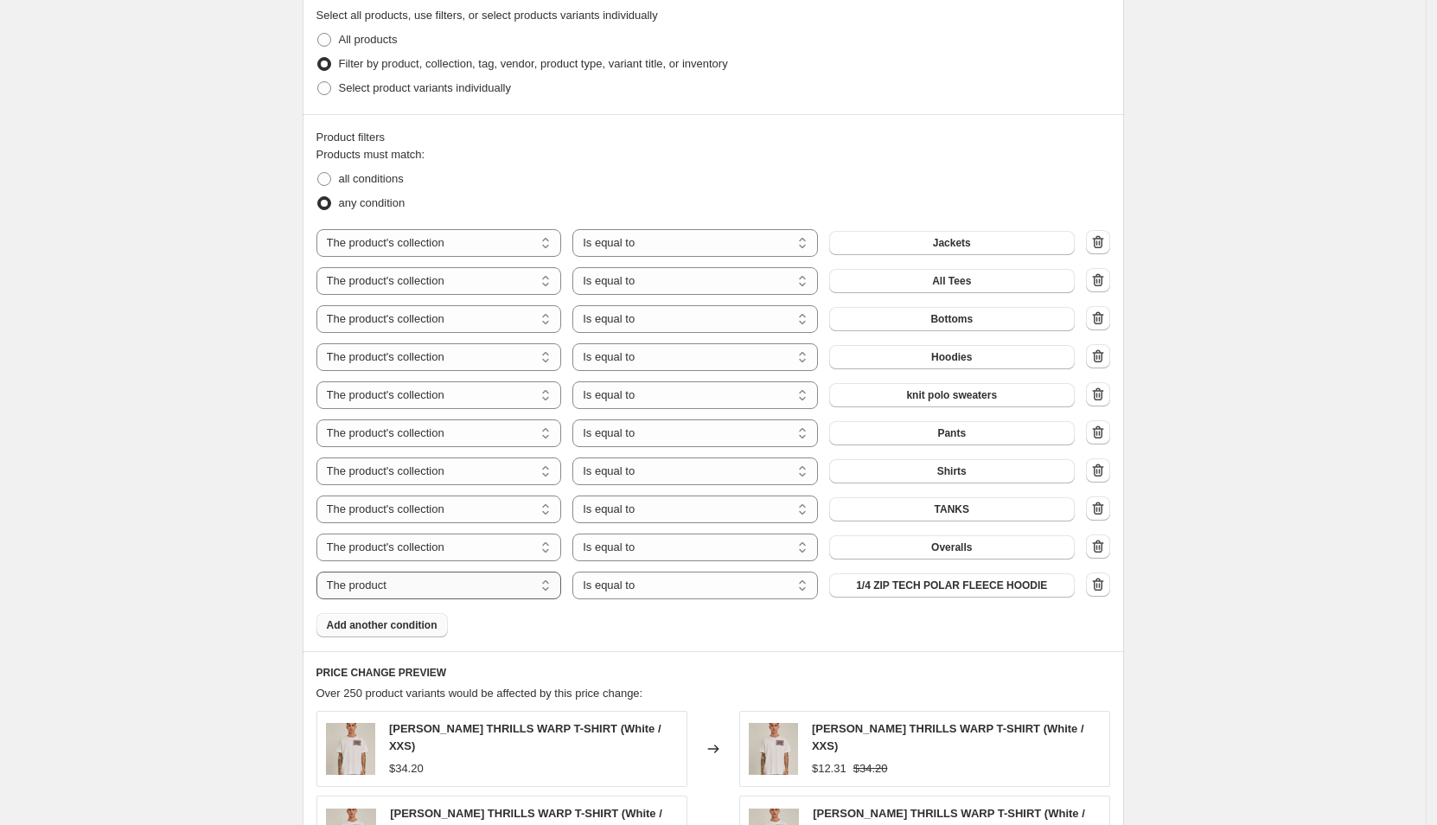
click at [432, 591] on select "The product The product's collection The product's tag The product's vendor The…" at bounding box center [440, 586] width 246 height 28
select select "collection"
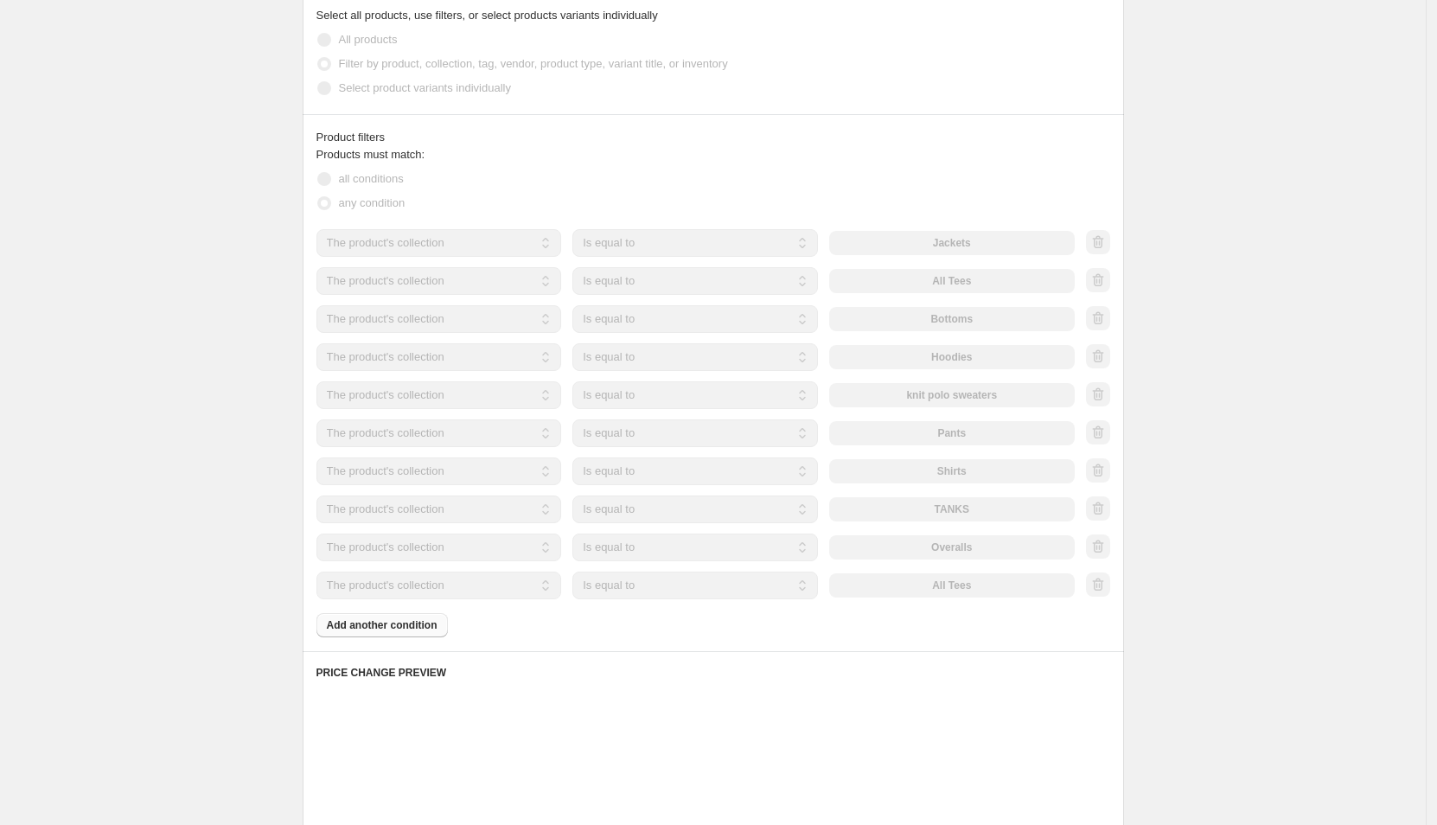
click at [954, 585] on div "The product The product's collection The product's tag The product's vendor The…" at bounding box center [696, 586] width 758 height 28
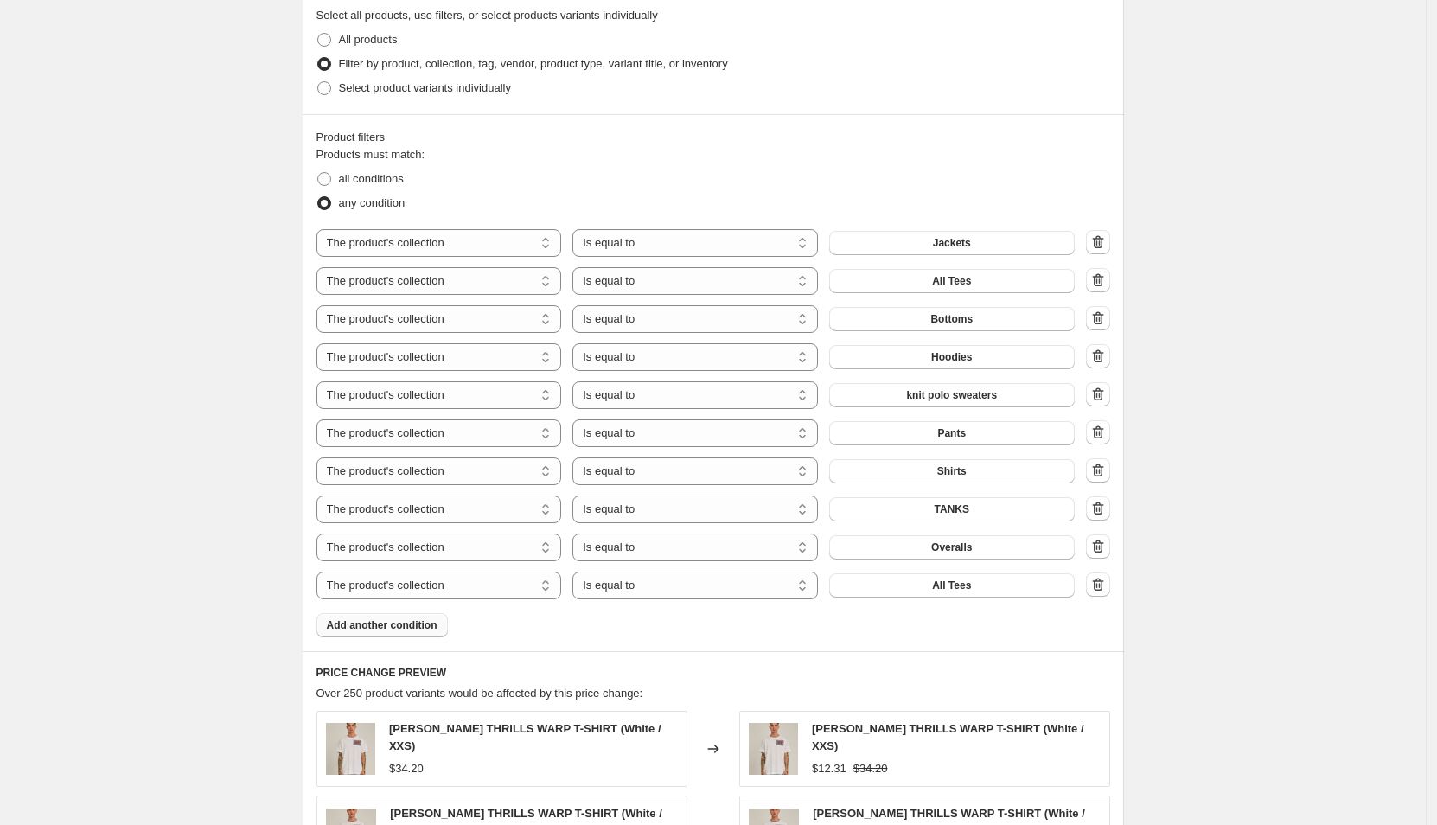
click at [954, 585] on span "All Tees" at bounding box center [951, 586] width 39 height 14
click at [983, 588] on button "Swim" at bounding box center [952, 585] width 246 height 24
click at [1110, 584] on button "button" at bounding box center [1098, 584] width 24 height 24
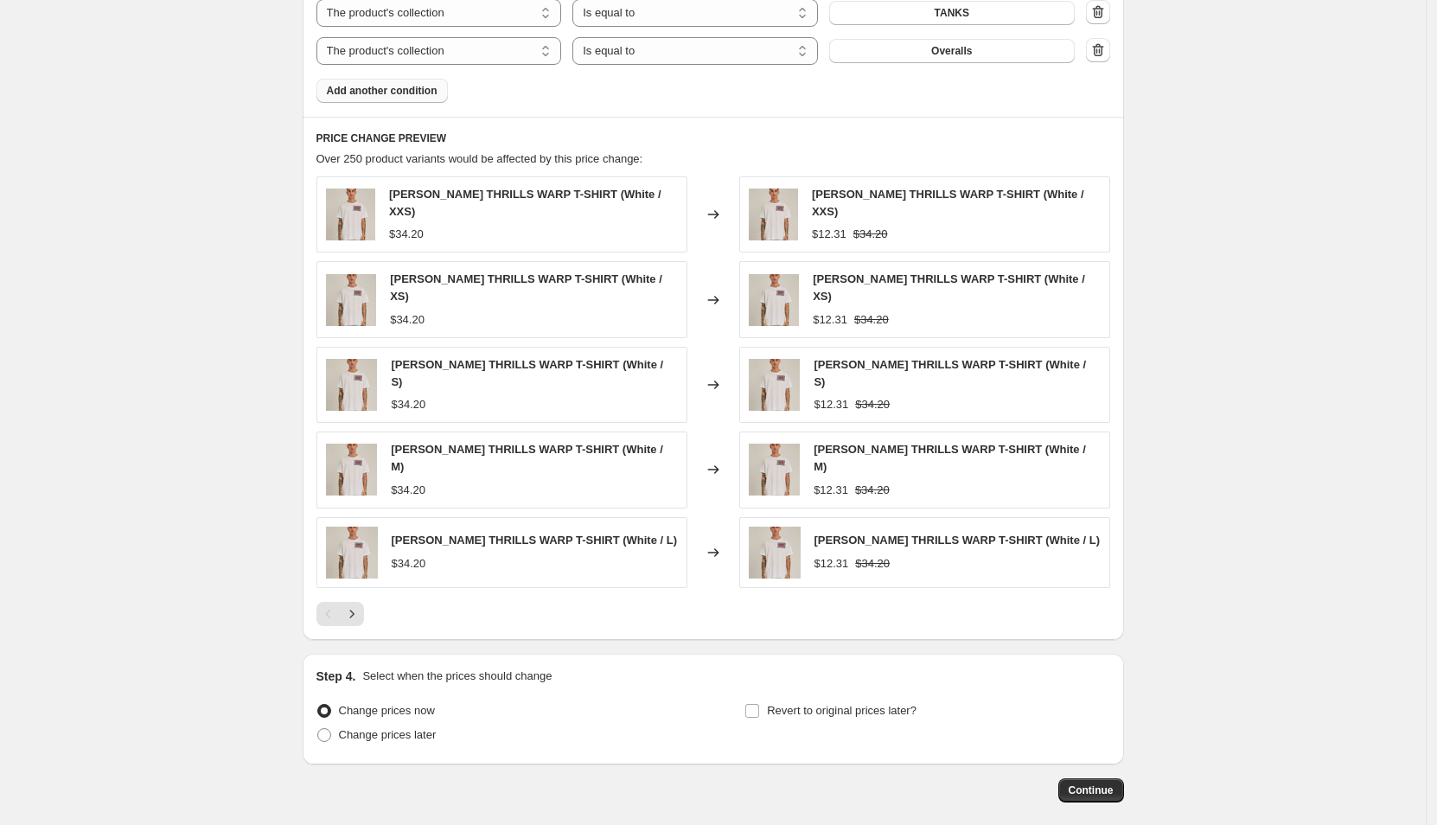
scroll to position [1395, 0]
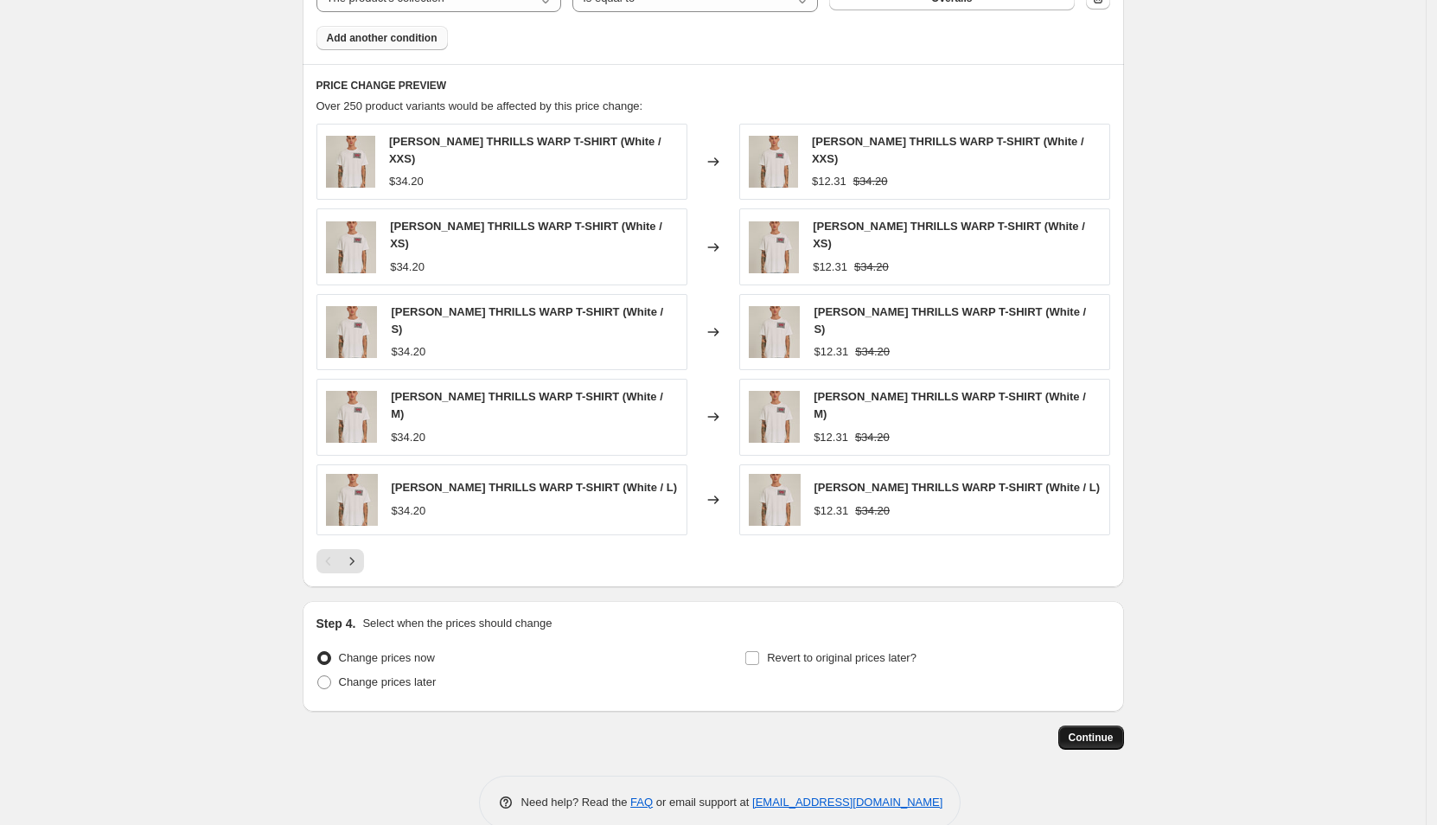
click at [1083, 726] on button "Continue" at bounding box center [1091, 738] width 66 height 24
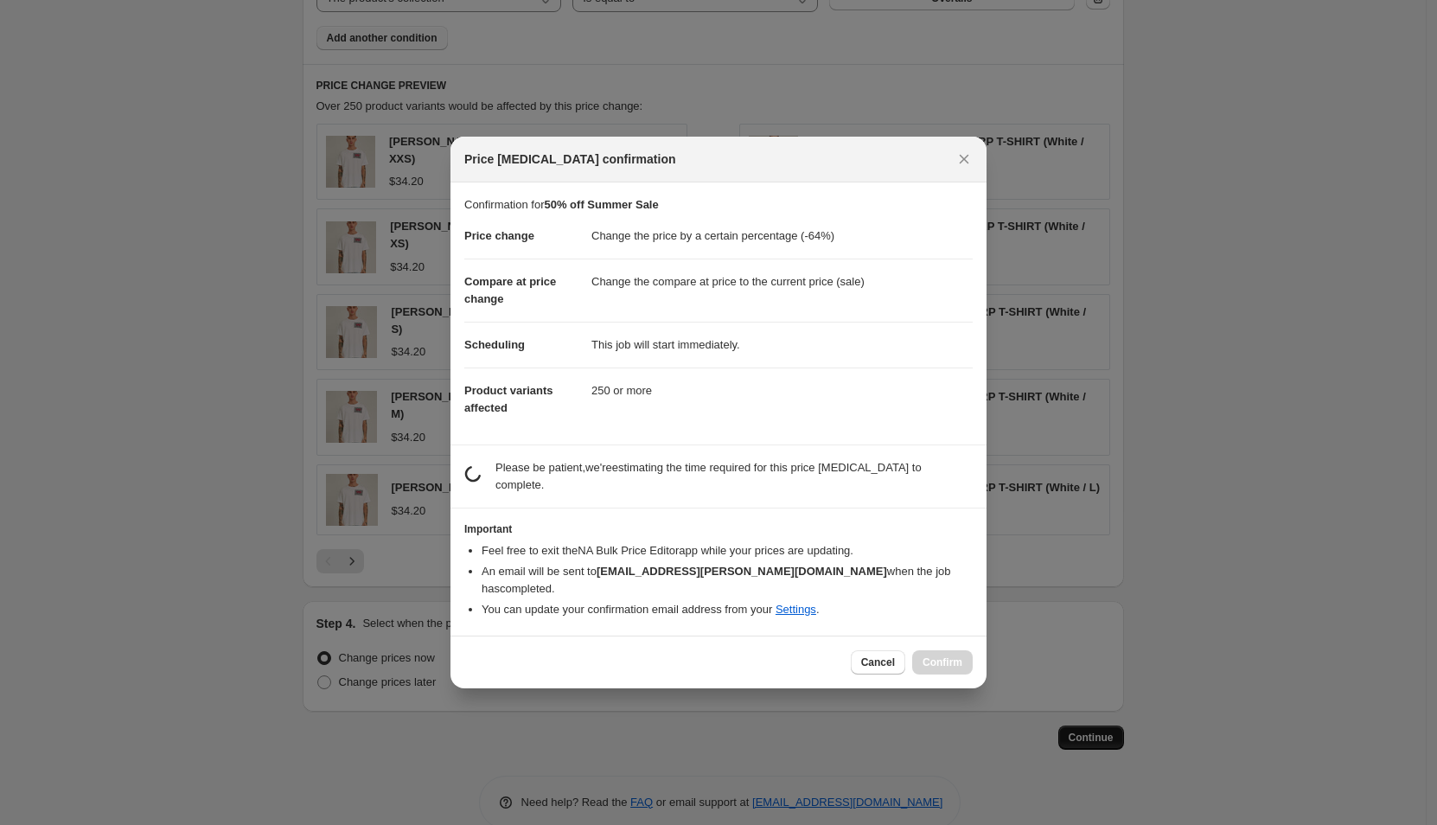
scroll to position [0, 0]
click at [961, 168] on icon "Close" at bounding box center [964, 158] width 17 height 17
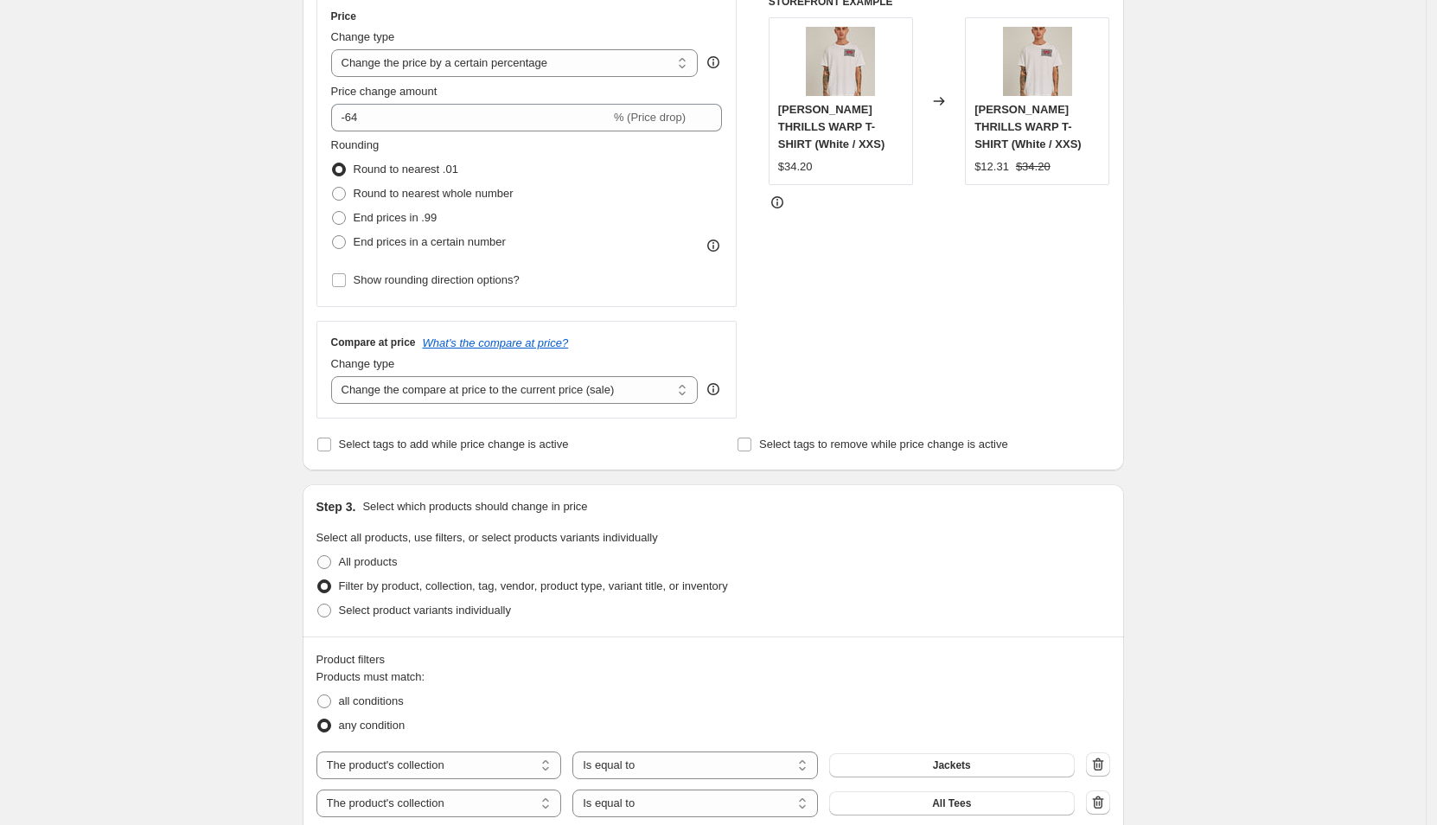
scroll to position [289, 0]
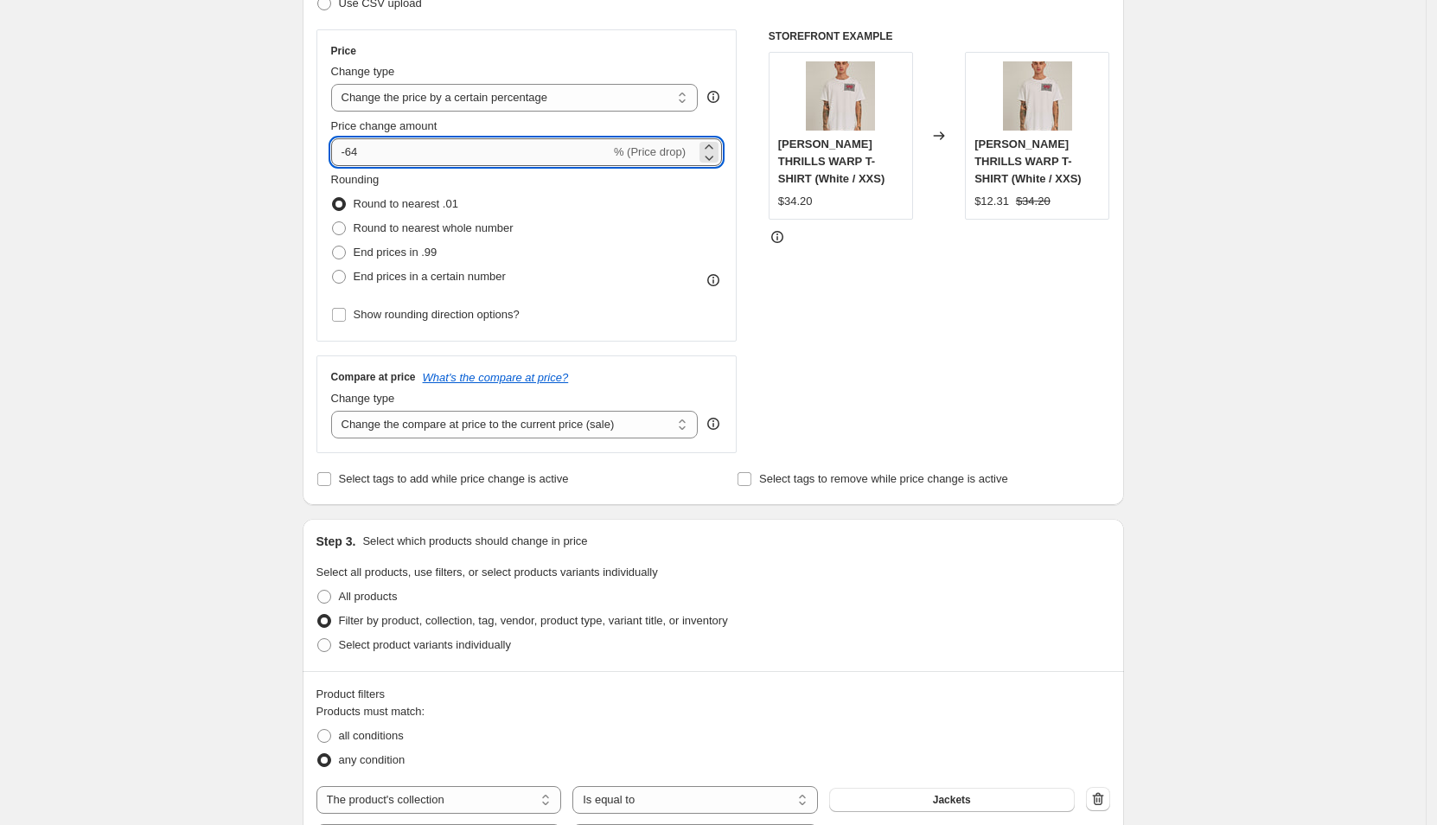
click at [400, 148] on input "-64" at bounding box center [470, 152] width 279 height 28
type input "-6"
type input "-50"
click at [1108, 392] on div "STOREFRONT EXAMPLE MASON THRILLS WARP T-SHIRT (White / XXS) $34.20 Changed to M…" at bounding box center [940, 241] width 342 height 424
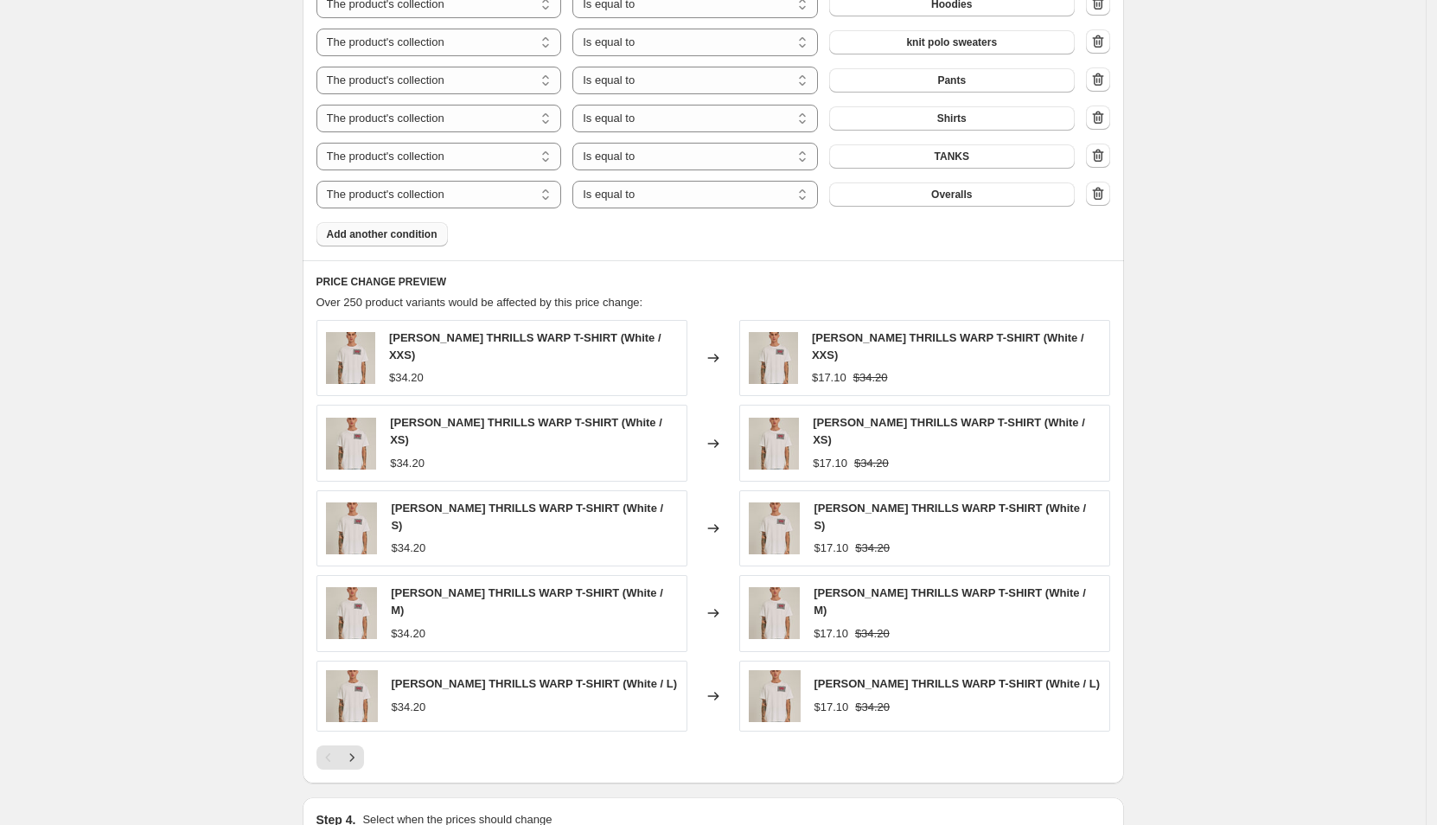
scroll to position [1395, 0]
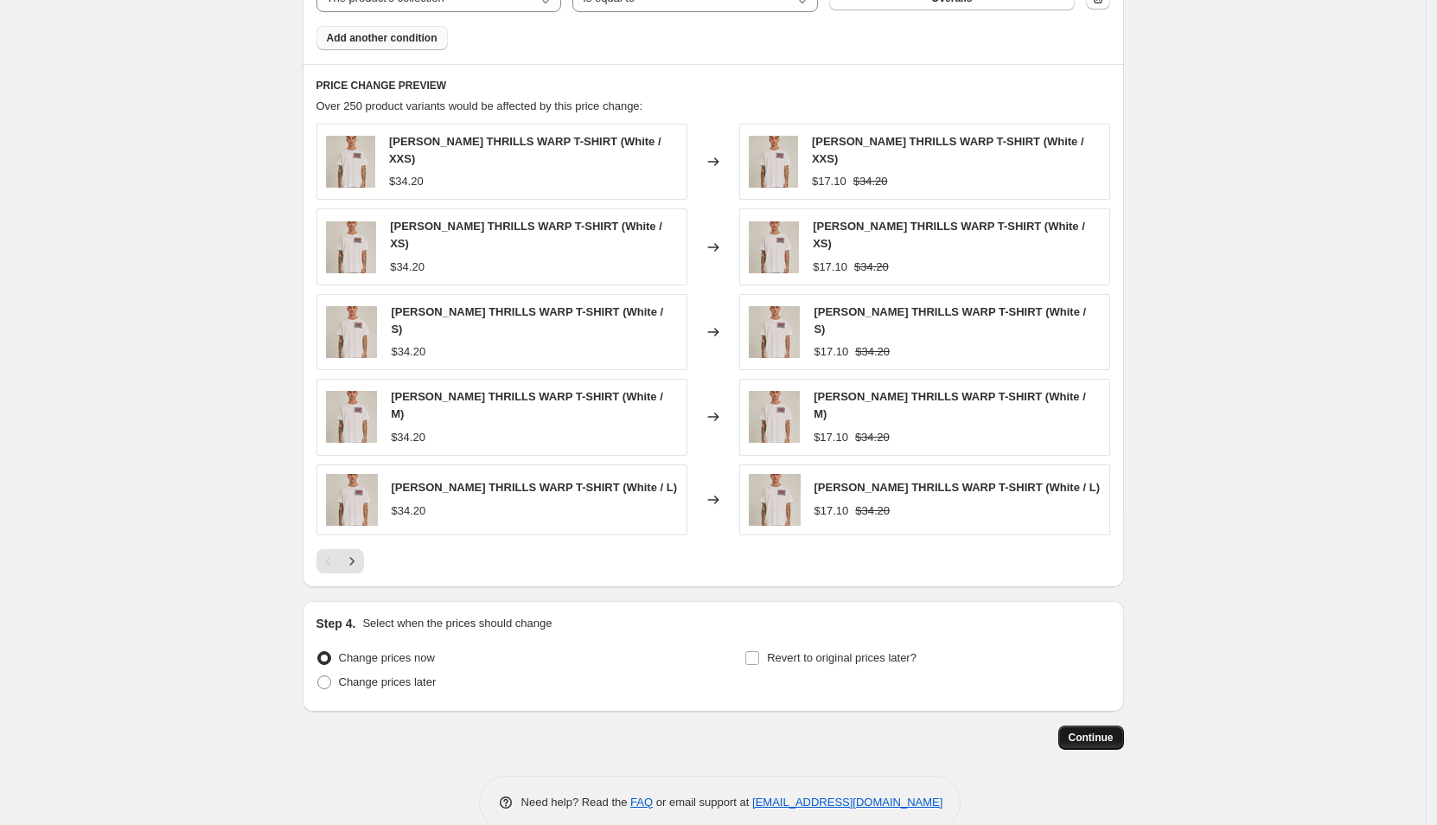
click at [1104, 731] on span "Continue" at bounding box center [1091, 738] width 45 height 14
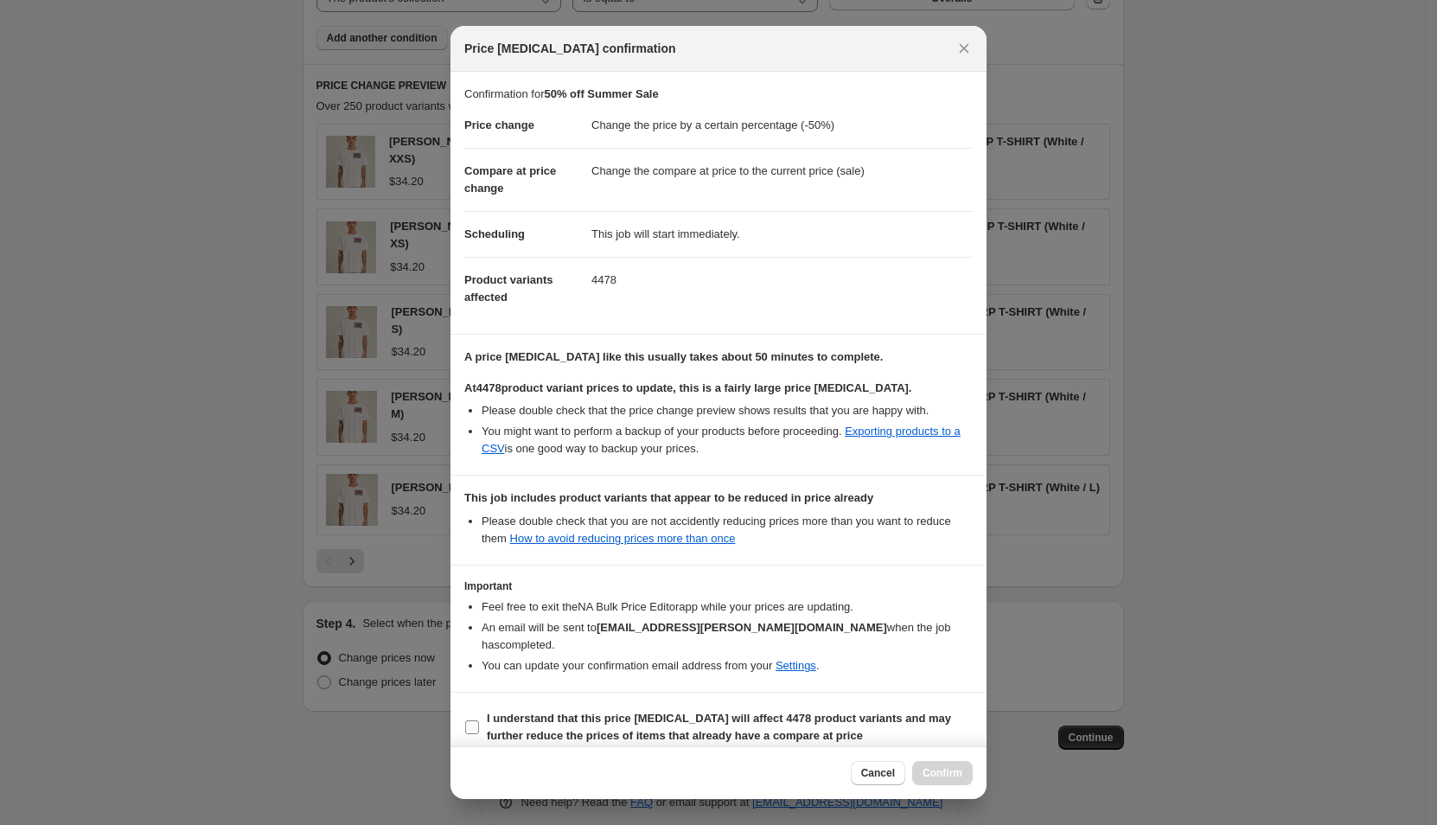
click at [482, 707] on label "I understand that this price change job will affect 4478 product variants and m…" at bounding box center [718, 728] width 508 height 42
click at [479, 720] on input "I understand that this price change job will affect 4478 product variants and m…" at bounding box center [472, 727] width 14 height 14
checkbox input "true"
click at [945, 768] on span "Confirm" at bounding box center [943, 773] width 40 height 14
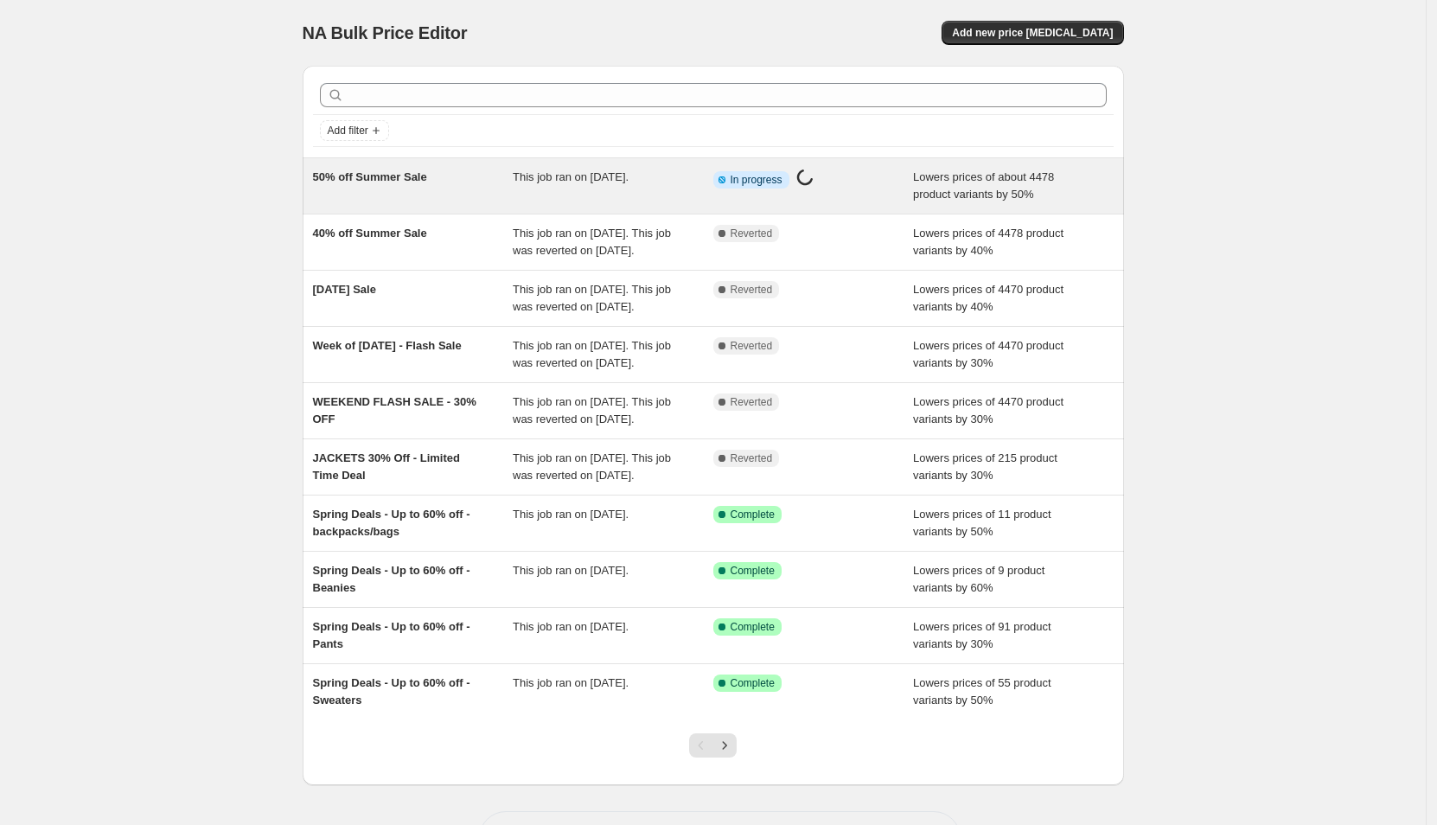
click at [451, 193] on div "50% off Summer Sale" at bounding box center [413, 186] width 201 height 35
select select "percentage"
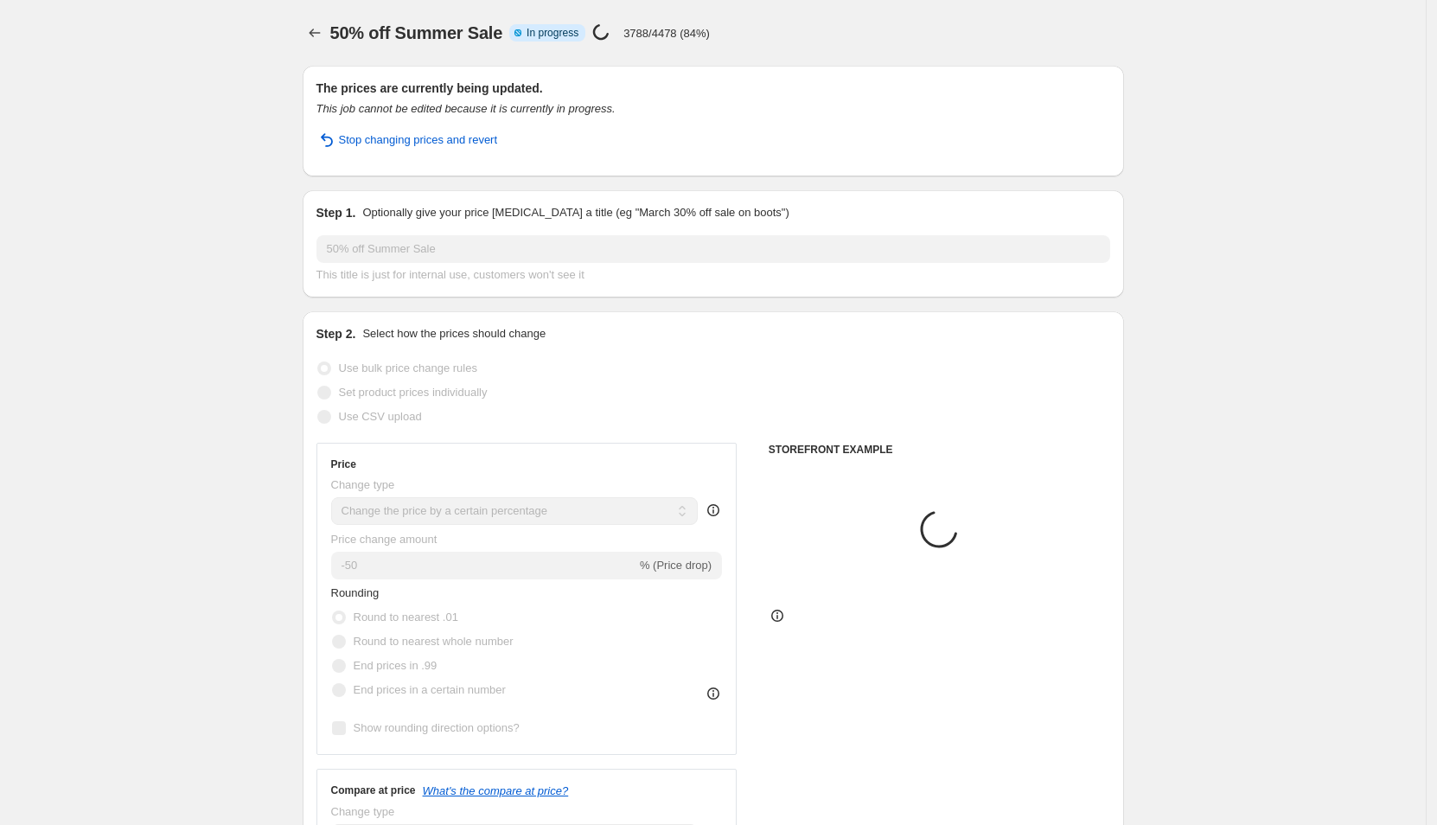
select select "collection"
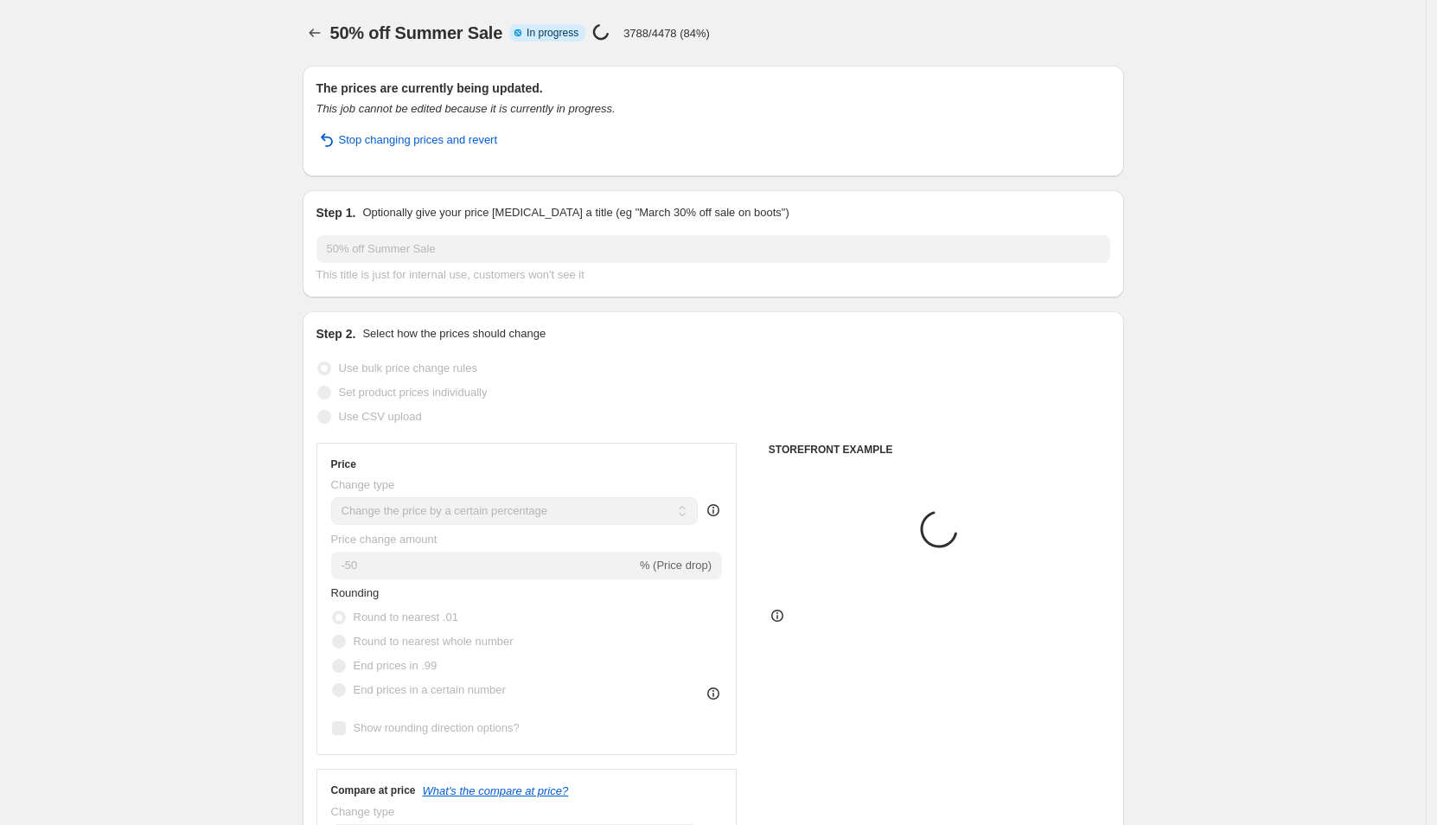
select select "collection"
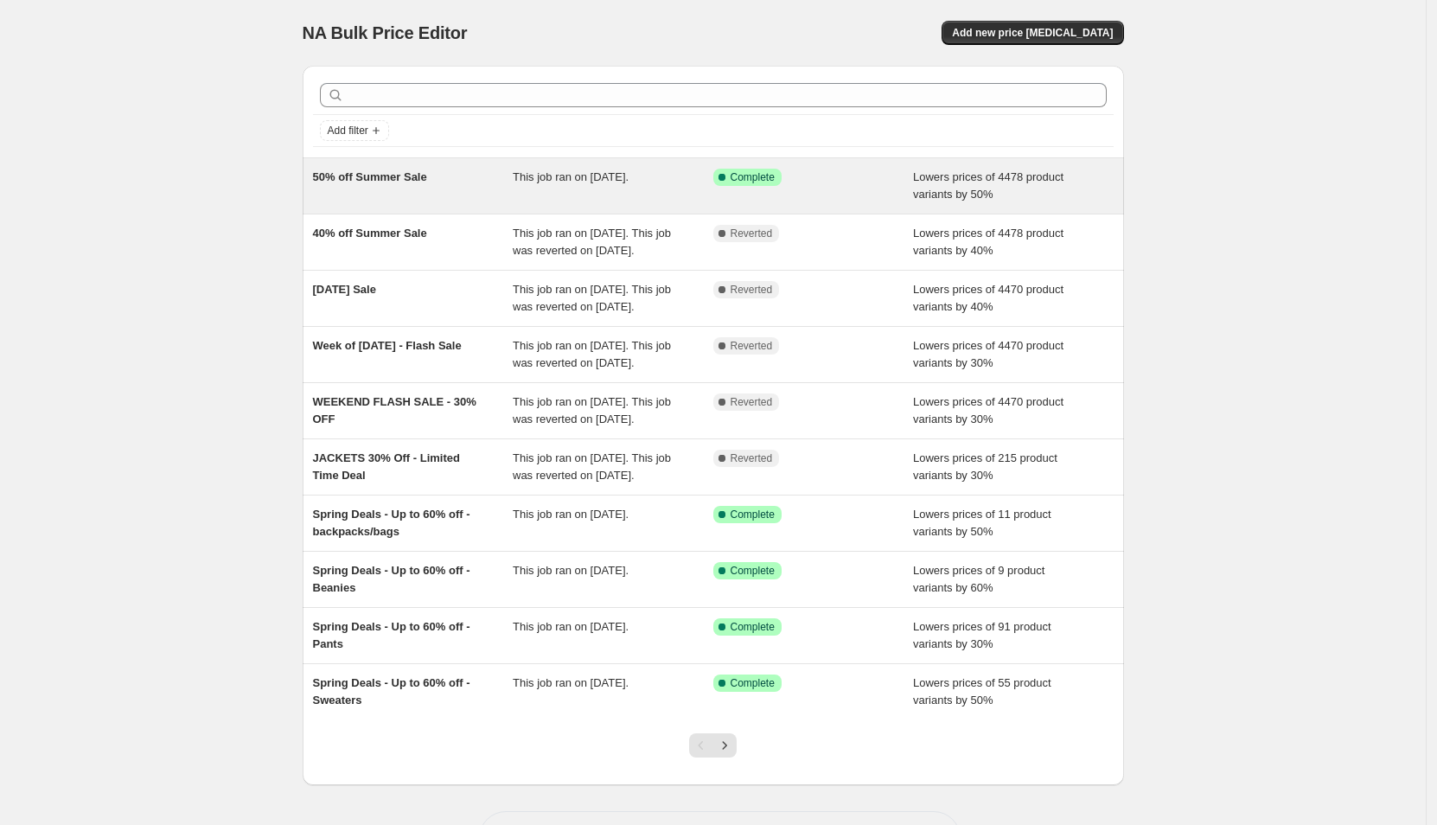
click at [437, 188] on div "50% off Summer Sale" at bounding box center [413, 186] width 201 height 35
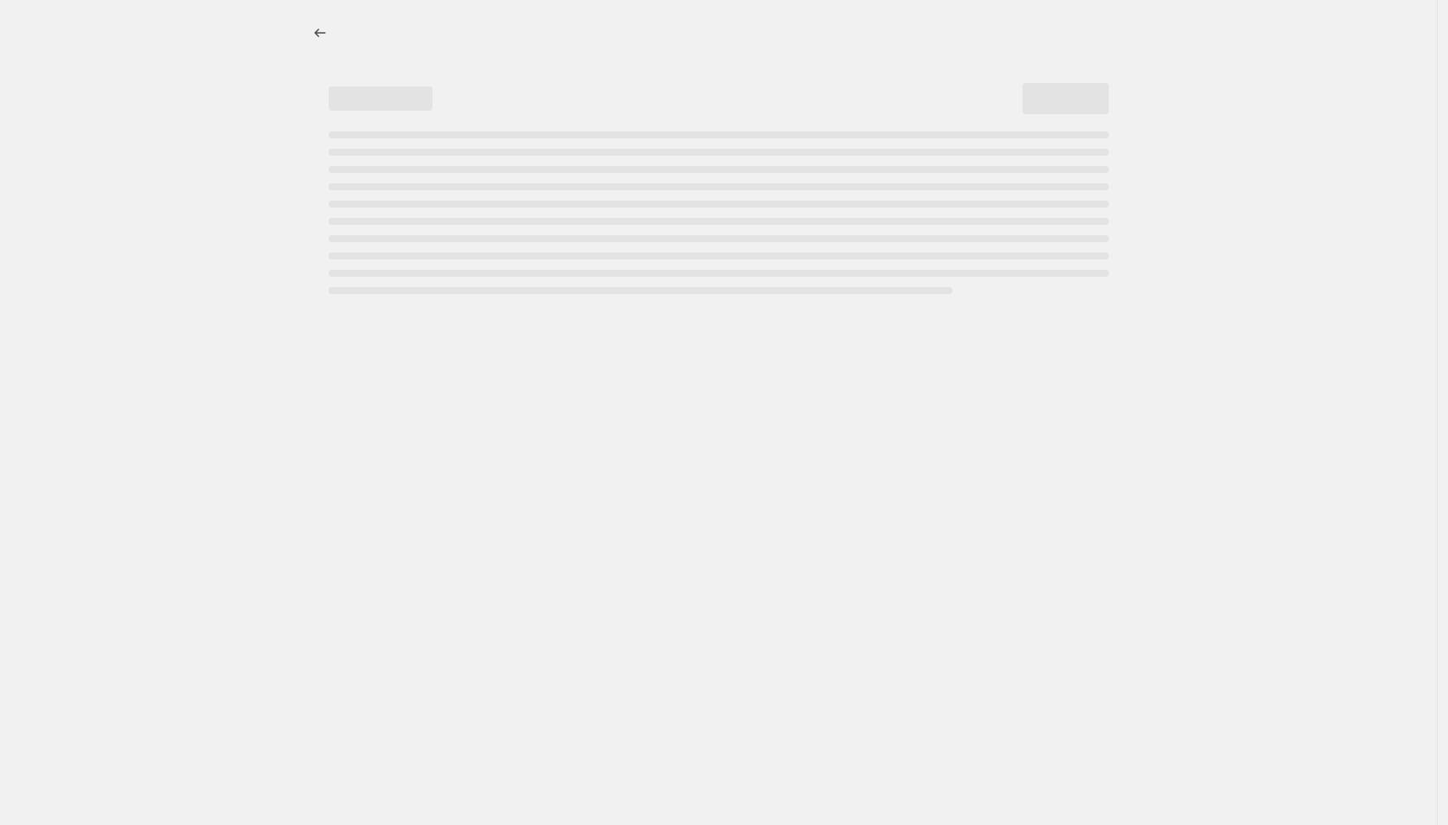
select select "percentage"
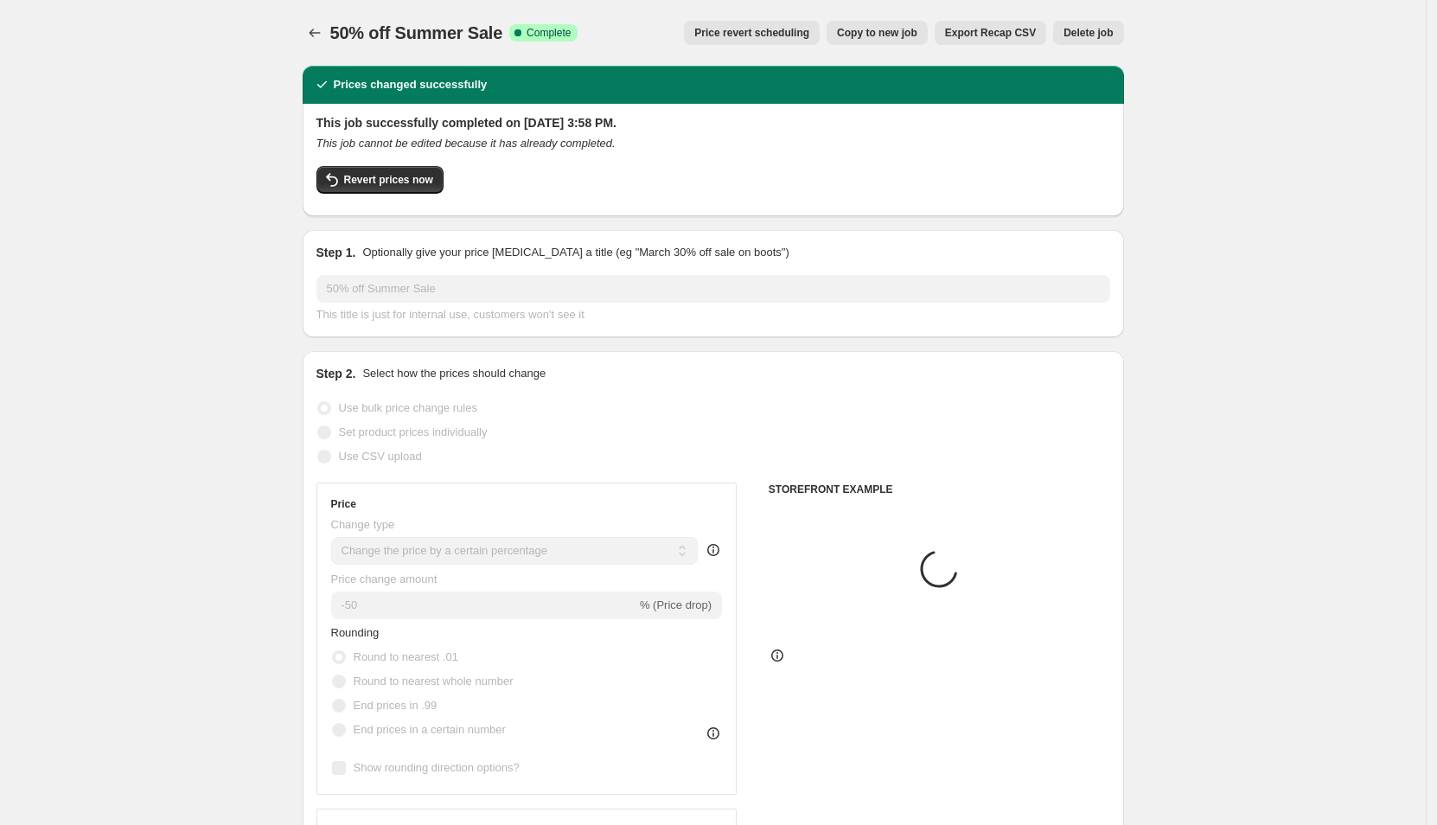
select select "collection"
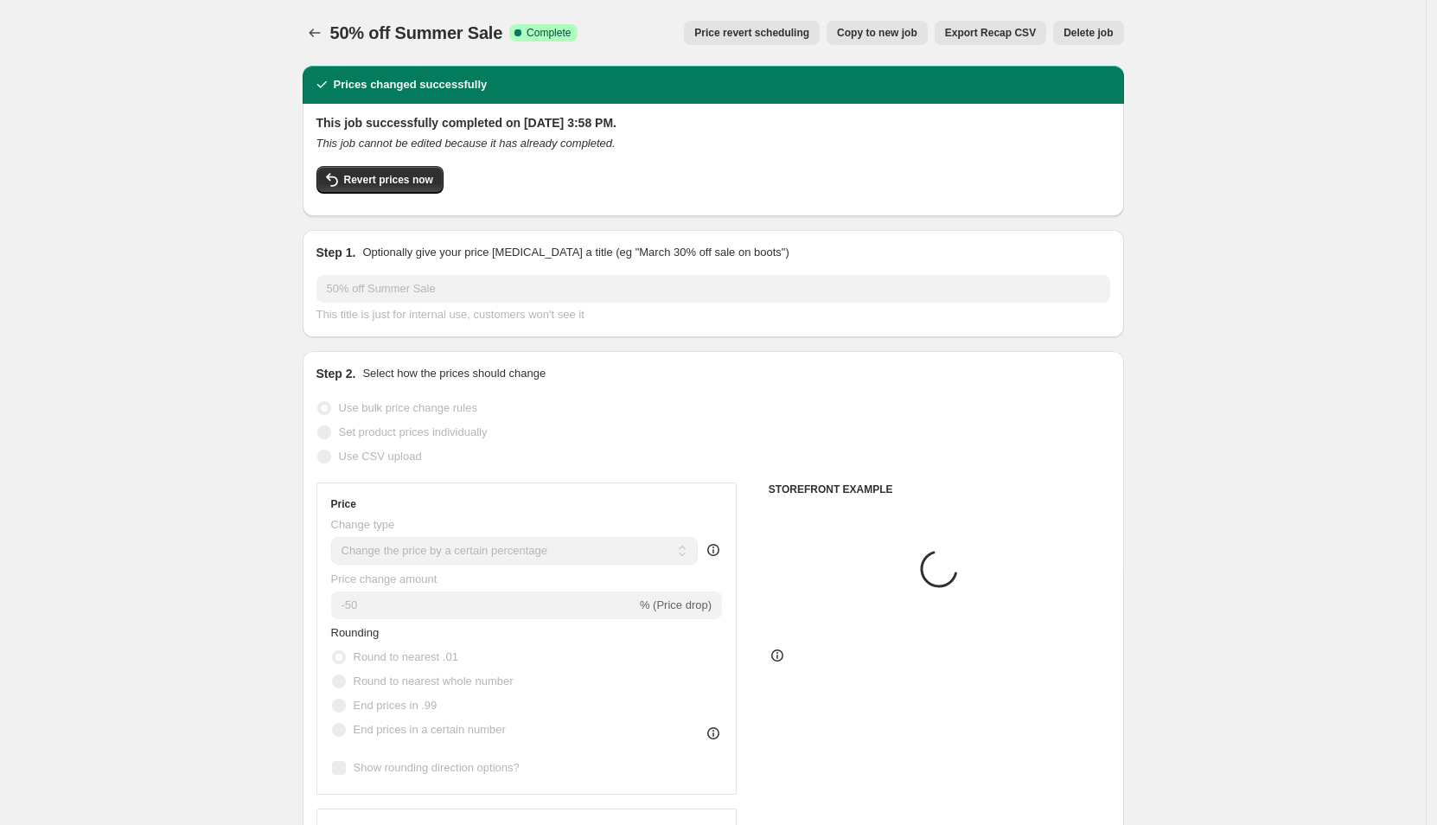
select select "collection"
